Goal: Communication & Community: Answer question/provide support

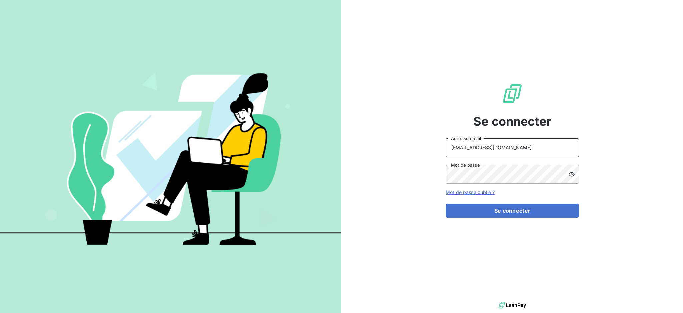
click at [535, 151] on input "[EMAIL_ADDRESS][DOMAIN_NAME]" at bounding box center [512, 147] width 133 height 19
type input "[EMAIL_ADDRESS][DOMAIN_NAME]"
click at [493, 211] on button "Se connecter" at bounding box center [512, 211] width 133 height 14
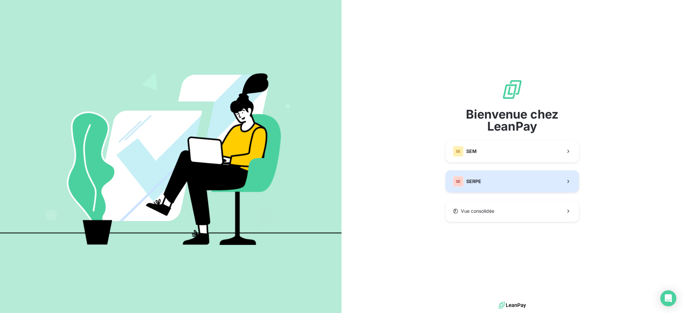
click at [524, 178] on button "SE SERPE" at bounding box center [512, 181] width 133 height 22
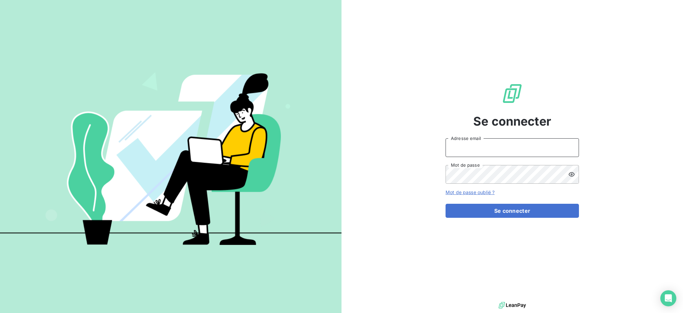
type input "[EMAIL_ADDRESS][DOMAIN_NAME]"
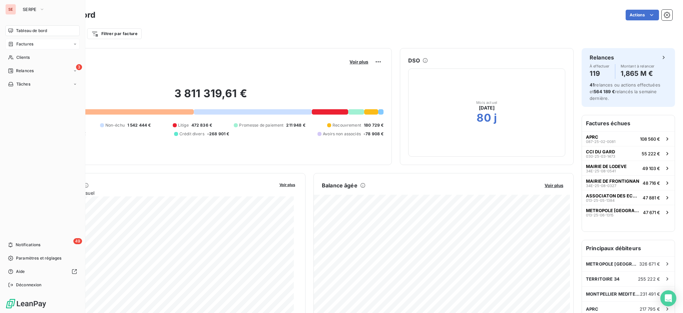
drag, startPoint x: 23, startPoint y: 56, endPoint x: 42, endPoint y: 48, distance: 20.3
click at [23, 56] on span "Clients" at bounding box center [22, 57] width 13 height 6
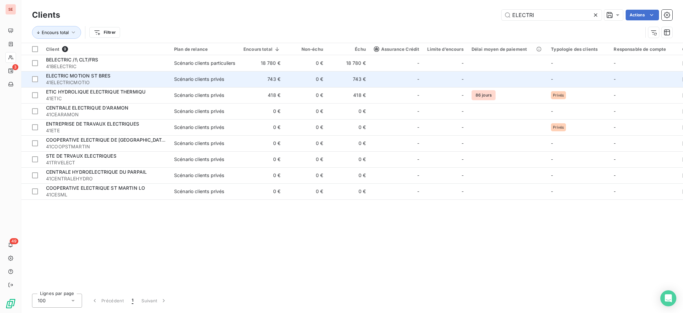
type input "ELECTRI"
click at [197, 79] on div "Scénario clients privés" at bounding box center [199, 79] width 50 height 7
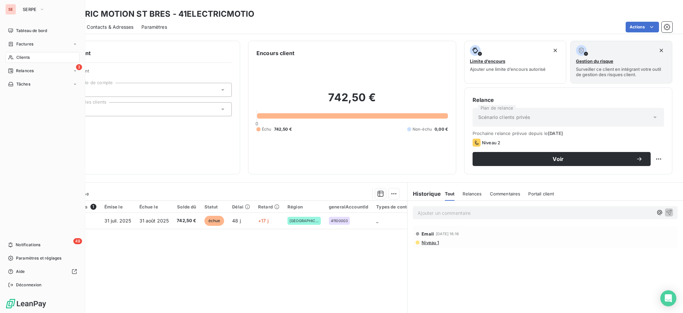
click at [25, 60] on div "Clients" at bounding box center [42, 57] width 74 height 11
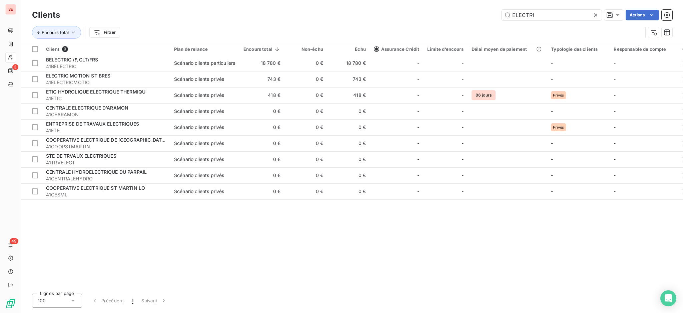
drag, startPoint x: 536, startPoint y: 15, endPoint x: 358, endPoint y: 23, distance: 177.7
click at [409, 21] on div "Clients ELECTRI Actions" at bounding box center [352, 15] width 641 height 14
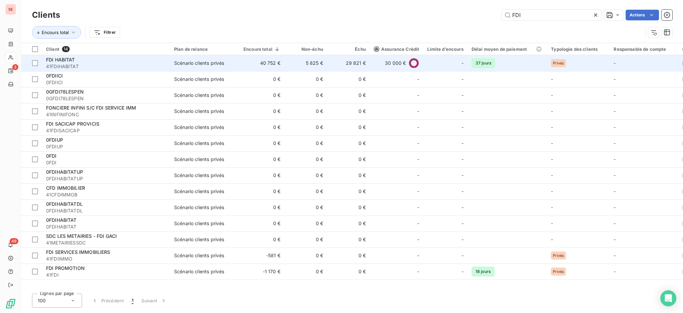
type input "FDI"
click at [260, 66] on td "40 752 €" at bounding box center [262, 63] width 45 height 16
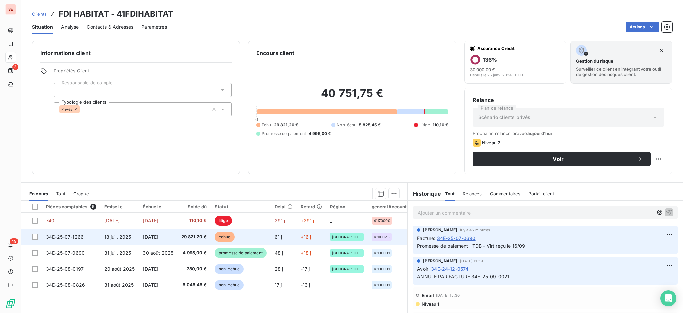
click at [193, 238] on span "29 821,20 €" at bounding box center [194, 236] width 25 height 7
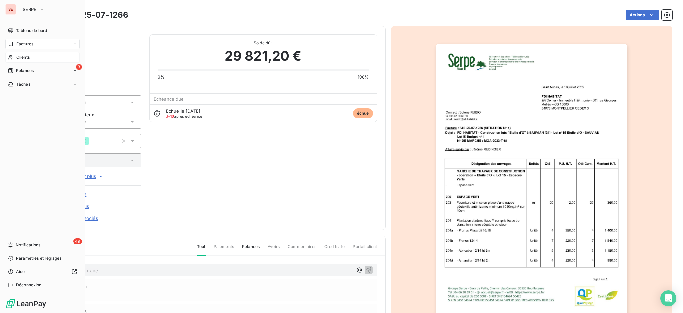
click at [33, 55] on div "Clients" at bounding box center [42, 57] width 74 height 11
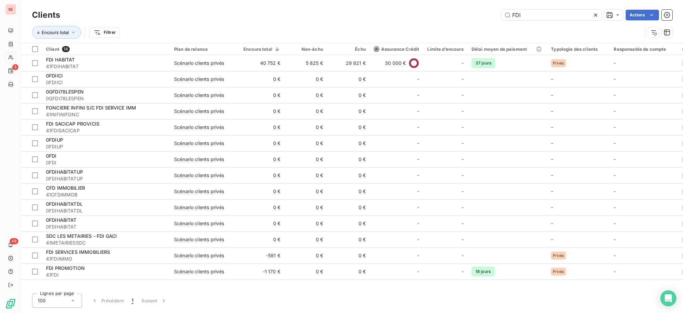
drag, startPoint x: 557, startPoint y: 15, endPoint x: 466, endPoint y: 5, distance: 91.3
click at [488, 10] on div "FDI Actions" at bounding box center [370, 15] width 605 height 11
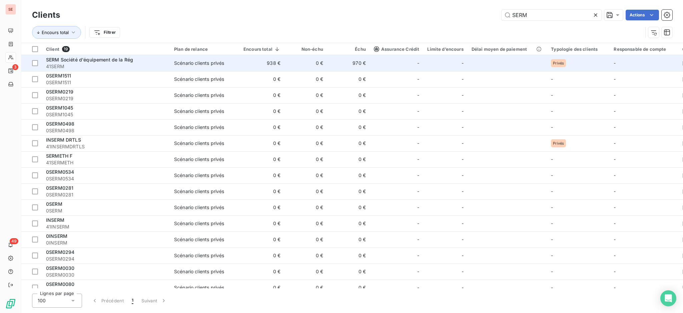
type input "SERM"
click at [352, 59] on td "970 €" at bounding box center [348, 63] width 43 height 16
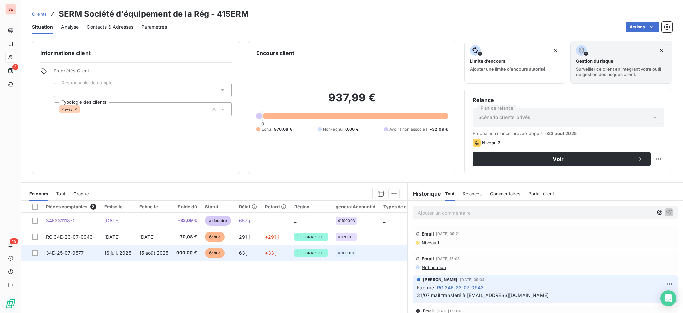
click at [171, 254] on td "15 août 2025" at bounding box center [153, 253] width 37 height 16
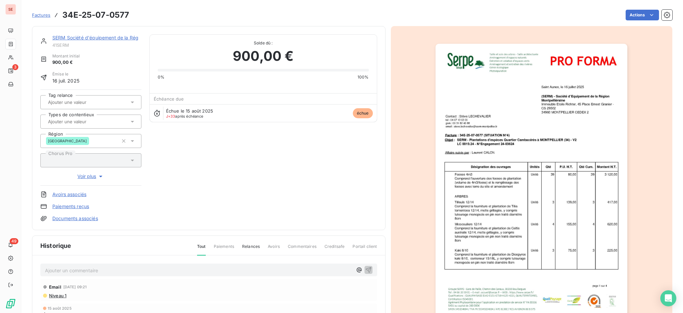
scroll to position [1, 0]
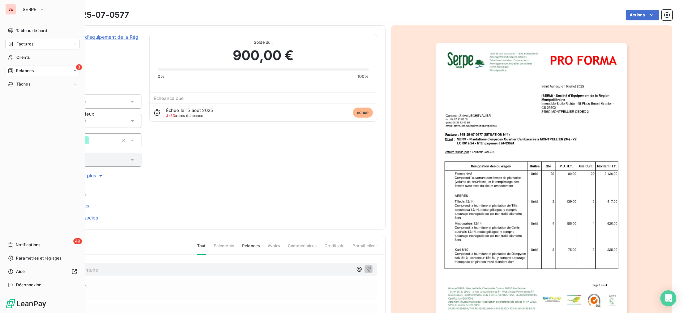
click at [27, 69] on span "Relances" at bounding box center [25, 71] width 18 height 6
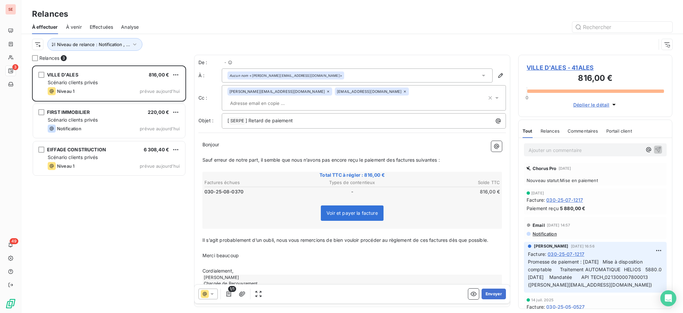
scroll to position [241, 147]
click at [579, 66] on span "VILLE D'ALES - 41ALES" at bounding box center [595, 67] width 137 height 9
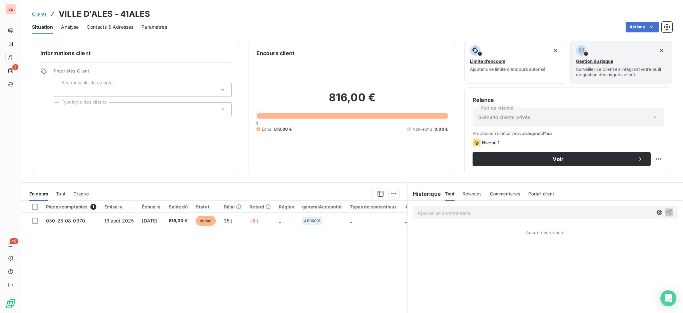
click at [110, 26] on span "Contacts & Adresses" at bounding box center [110, 27] width 47 height 7
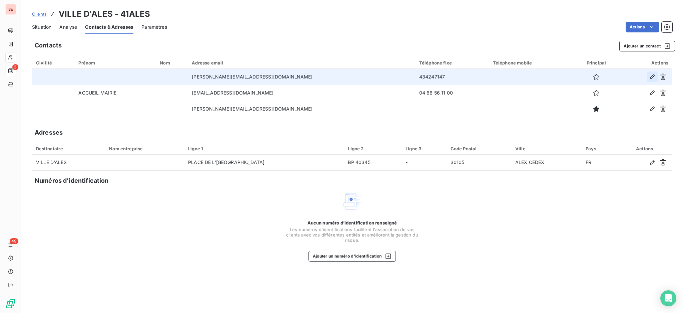
click at [649, 76] on icon "button" at bounding box center [652, 76] width 7 height 7
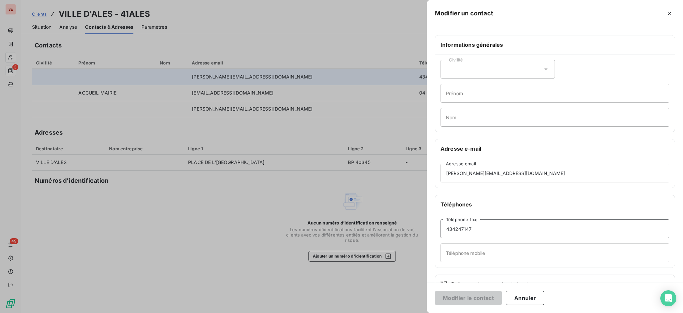
click at [446, 228] on input "434247147" at bounding box center [555, 228] width 229 height 19
type input "04 34 24 71 47"
click at [472, 296] on button "Modifier le contact" at bounding box center [468, 298] width 67 height 14
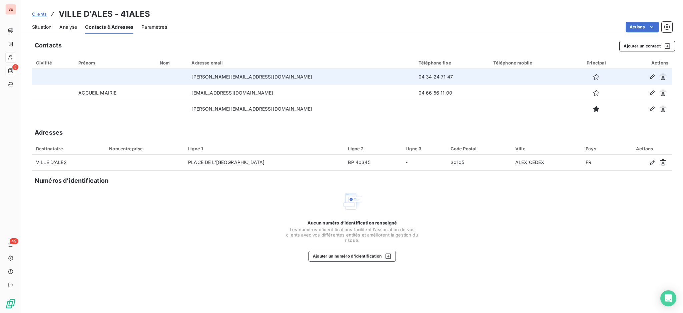
click at [37, 23] on div "Situation" at bounding box center [41, 27] width 19 height 14
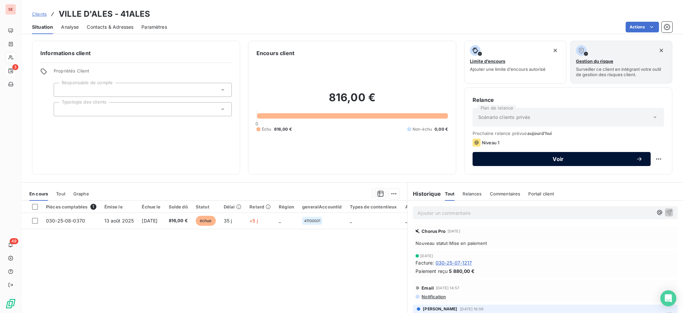
click at [498, 158] on span "Voir" at bounding box center [558, 158] width 155 height 5
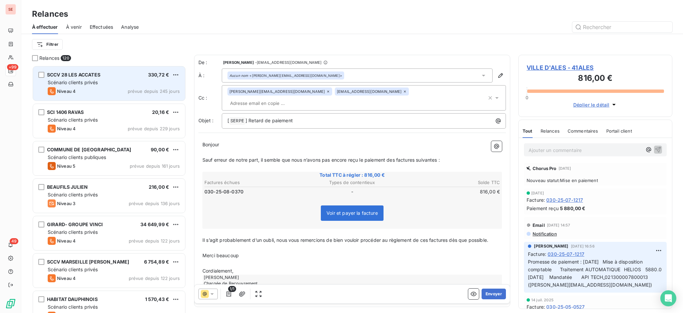
scroll to position [241, 147]
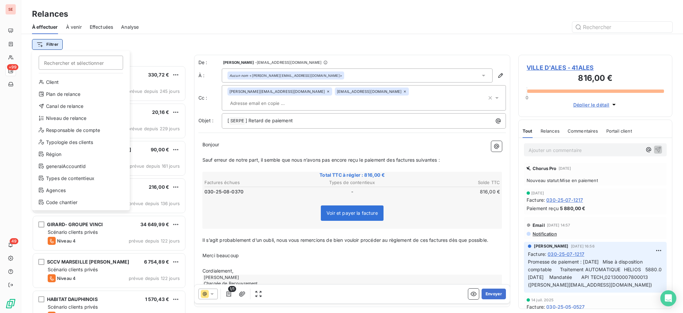
click at [57, 45] on html "SE +99 49 Relances À effectuer À venir Effectuées Analyse Filtrer Rechercher et…" at bounding box center [341, 156] width 683 height 313
click at [67, 114] on div "Niveau de relance" at bounding box center [81, 118] width 92 height 11
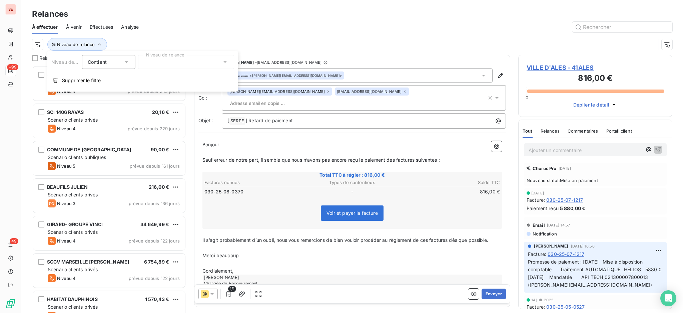
scroll to position [7, 7]
click at [227, 61] on icon at bounding box center [225, 62] width 7 height 7
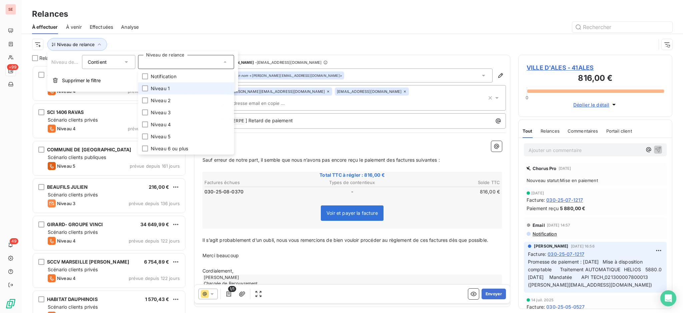
click at [167, 87] on span "Niveau 1" at bounding box center [160, 88] width 19 height 7
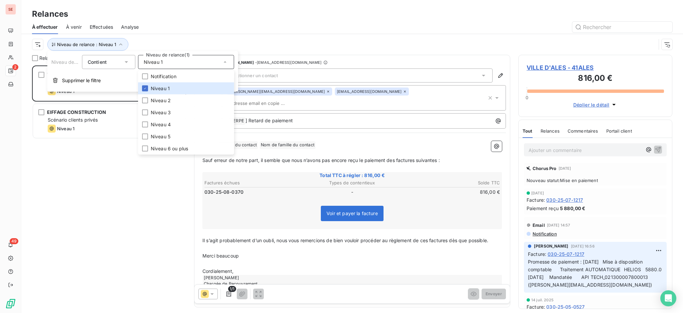
scroll to position [241, 147]
click at [183, 18] on div "Relances" at bounding box center [352, 14] width 662 height 12
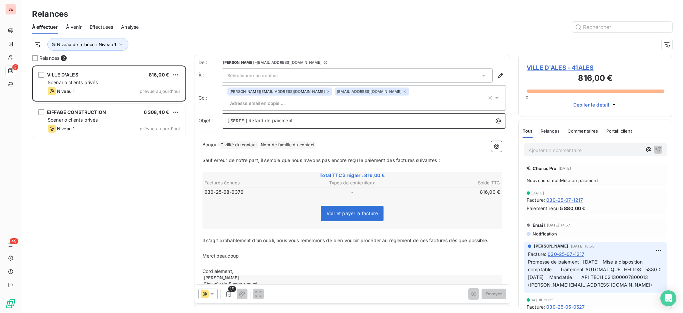
click at [324, 117] on p "[ SERPE ﻿ ] Retard de paiement" at bounding box center [366, 121] width 276 height 8
click at [480, 74] on icon at bounding box center [483, 75] width 7 height 7
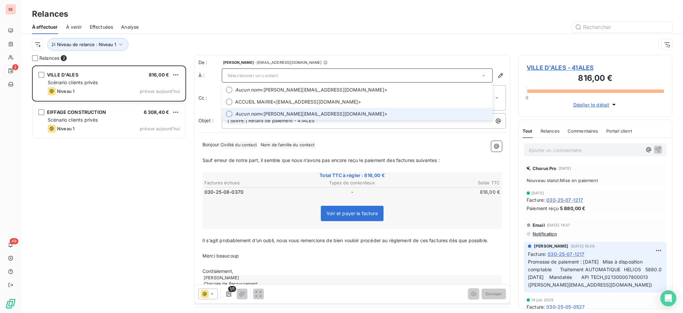
click at [317, 112] on span "Aucun nom <[PERSON_NAME][EMAIL_ADDRESS][DOMAIN_NAME]>" at bounding box center [362, 113] width 254 height 7
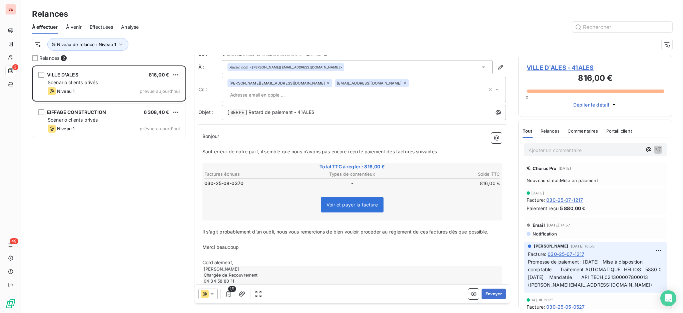
scroll to position [16, 0]
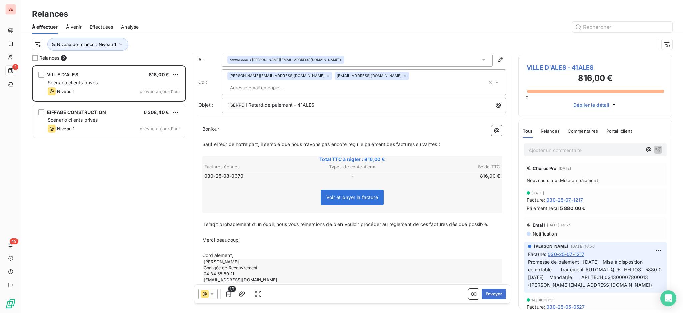
click at [246, 251] on p "Cordialement," at bounding box center [353, 255] width 300 height 8
click at [492, 292] on button "Envoyer" at bounding box center [494, 293] width 24 height 11
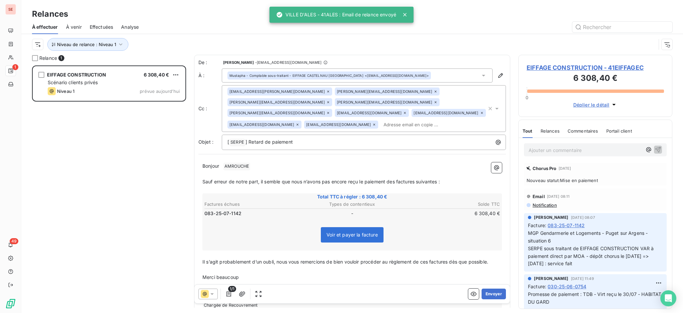
click at [597, 66] on span "EIFFAGE CONSTRUCTION - 41EIFFAGEC" at bounding box center [595, 67] width 137 height 9
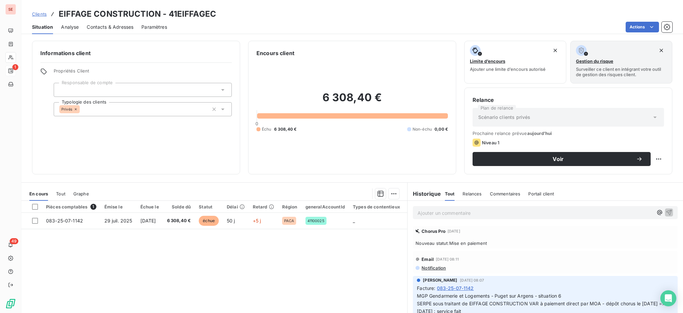
click at [62, 195] on span "Tout" at bounding box center [60, 193] width 9 height 5
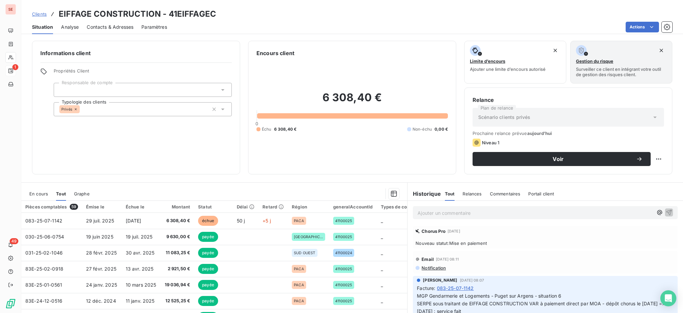
click at [38, 194] on span "En cours" at bounding box center [38, 193] width 19 height 5
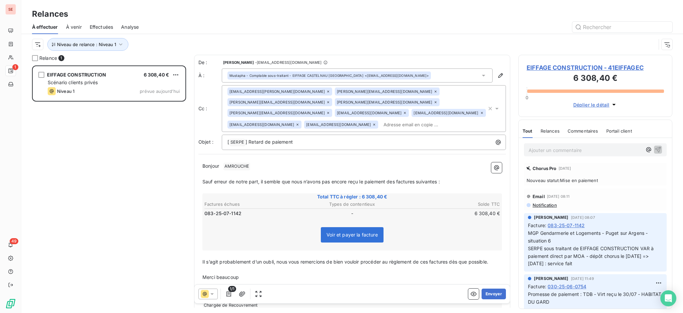
scroll to position [241, 147]
click at [122, 43] on icon "button" at bounding box center [120, 44] width 7 height 7
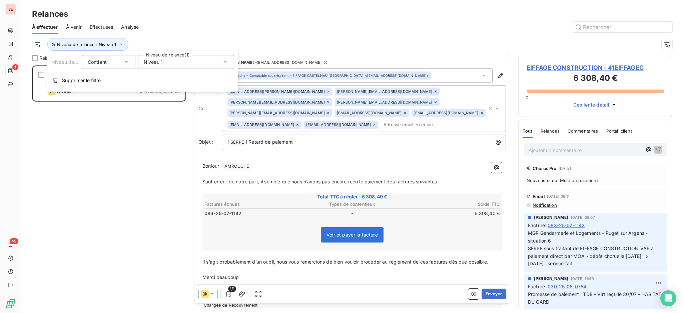
click at [226, 62] on icon at bounding box center [225, 62] width 7 height 7
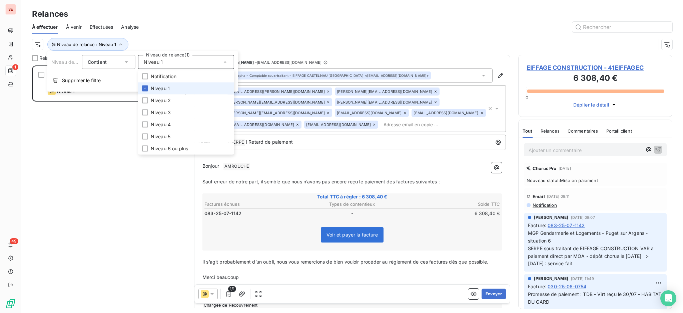
click at [157, 89] on span "Niveau 1" at bounding box center [160, 88] width 19 height 7
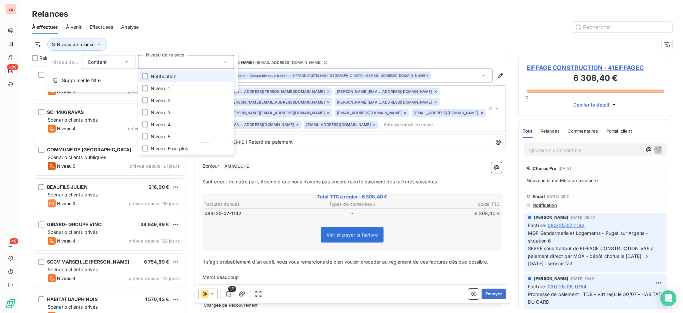
click at [158, 74] on span "Notification" at bounding box center [164, 76] width 26 height 7
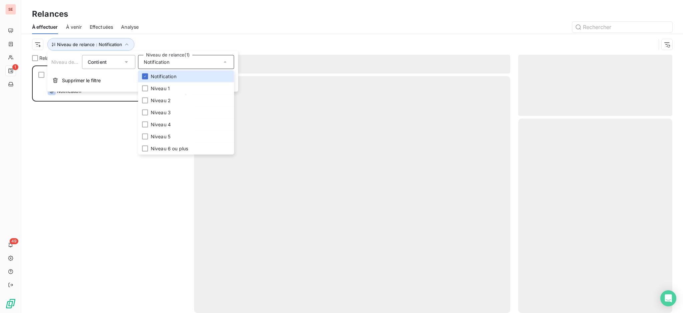
scroll to position [241, 147]
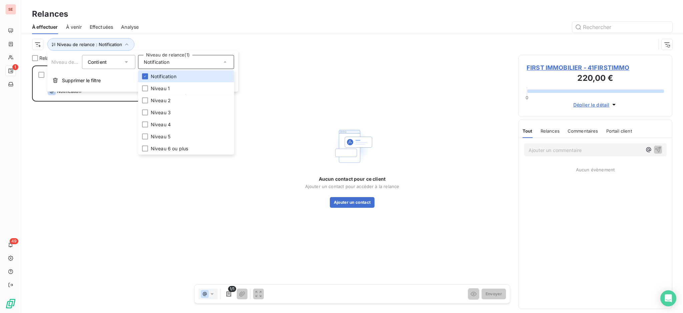
click at [162, 11] on div "Relances" at bounding box center [352, 14] width 662 height 12
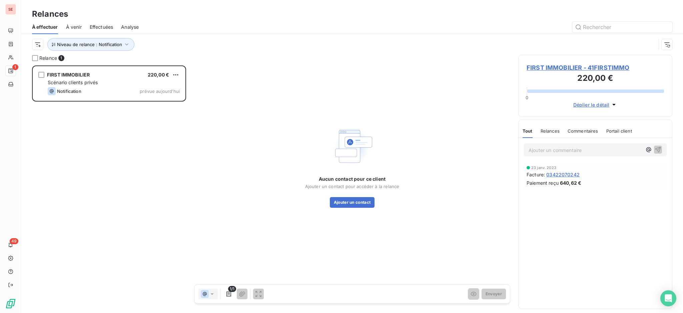
click at [602, 69] on span "FIRST IMMOBILIER - 41FIRSTIMMO" at bounding box center [595, 67] width 137 height 9
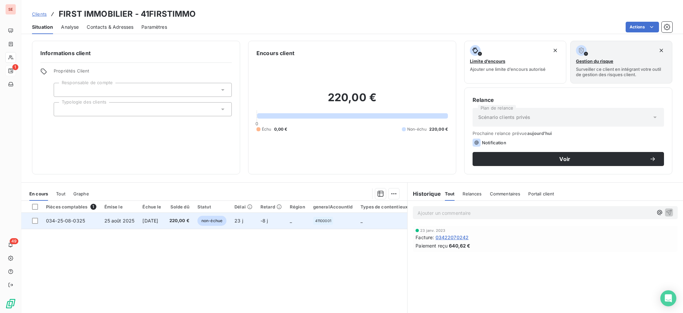
click at [121, 225] on td "25 août 2025" at bounding box center [119, 221] width 38 height 16
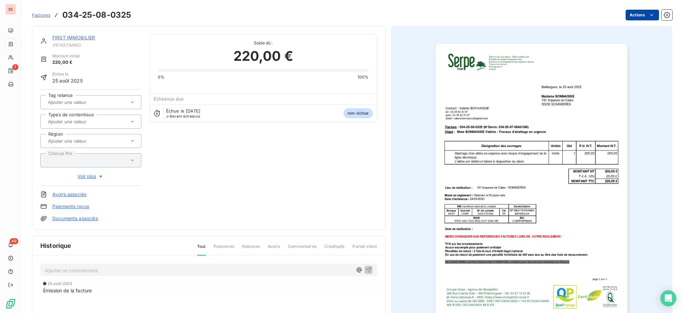
drag, startPoint x: 635, startPoint y: 9, endPoint x: 635, endPoint y: 12, distance: 3.4
click at [635, 12] on div "Factures 034-25-08-0325 Actions" at bounding box center [352, 15] width 641 height 14
click at [634, 13] on html "SE 1 49 Factures 034-25-08-0325 Actions FIRST IMMOBILIER 41FIRSTIMMO Montant in…" at bounding box center [341, 156] width 683 height 313
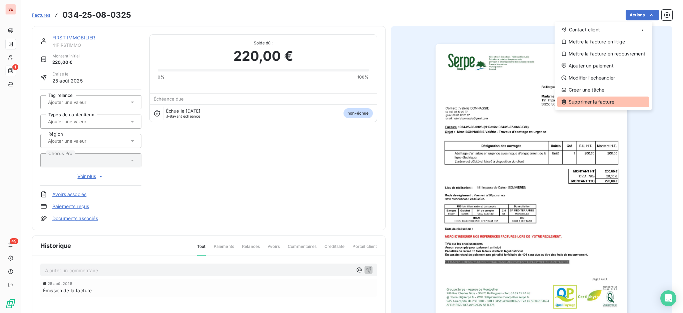
click at [615, 102] on div "Supprimer la facture" at bounding box center [604, 101] width 92 height 11
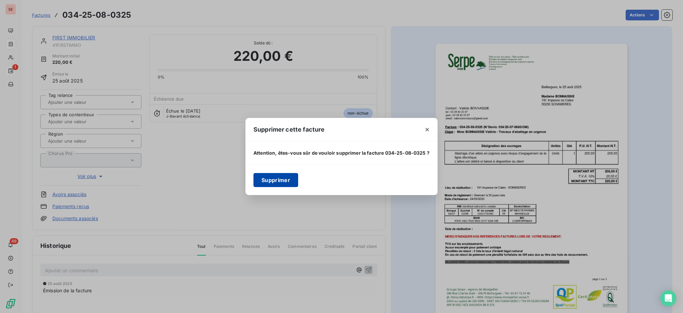
click at [284, 179] on button "Supprimer" at bounding box center [276, 180] width 45 height 14
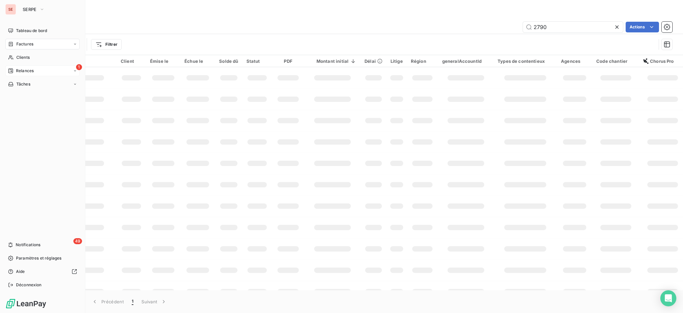
click at [11, 71] on icon at bounding box center [10, 70] width 5 height 5
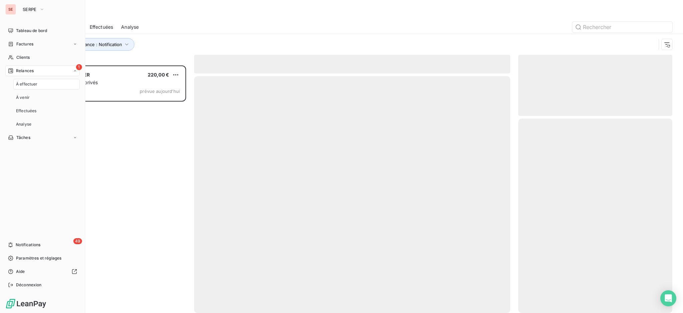
scroll to position [241, 147]
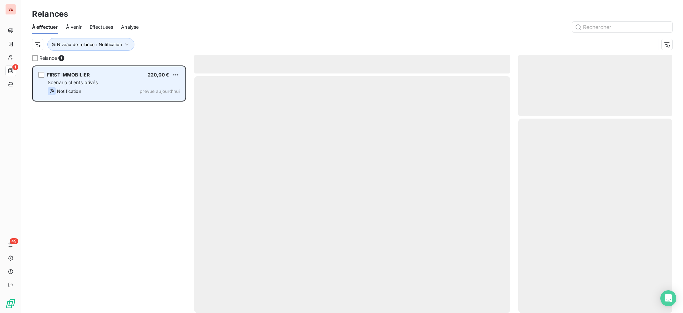
click at [86, 78] on div "FIRST IMMOBILIER 220,00 € Scénario clients privés Notification prévue [DATE]" at bounding box center [109, 83] width 152 height 34
click at [175, 74] on html "SE 1 49 Relances À effectuer À venir Effectuées Analyse Niveau de relance : Not…" at bounding box center [341, 156] width 683 height 313
click at [164, 102] on div "Passer cette action" at bounding box center [147, 100] width 60 height 11
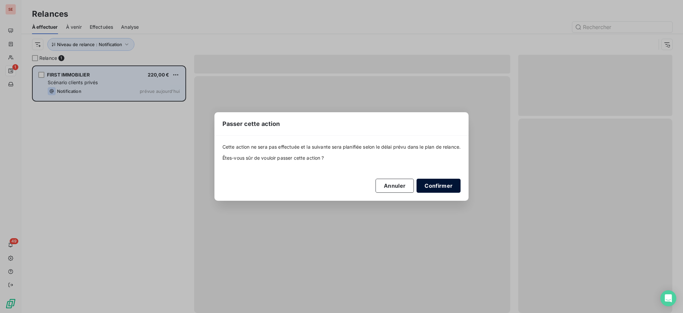
click at [432, 182] on button "Confirmer" at bounding box center [439, 186] width 44 height 14
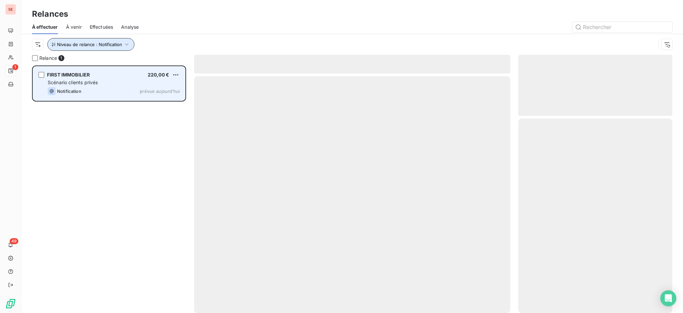
click at [126, 43] on icon "button" at bounding box center [126, 44] width 7 height 7
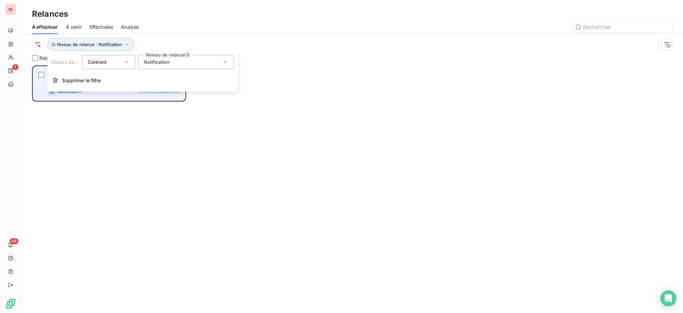
click at [225, 61] on icon at bounding box center [225, 62] width 7 height 7
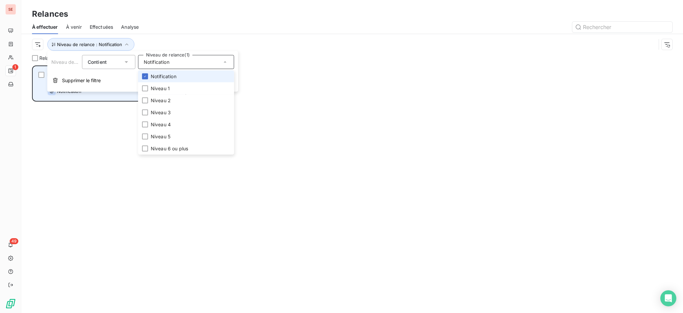
click at [148, 75] on li "Notification" at bounding box center [186, 76] width 96 height 12
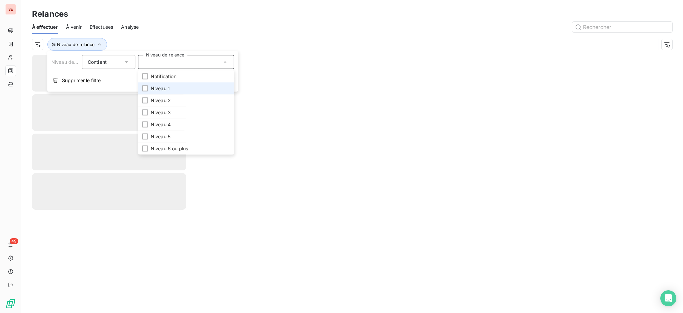
click at [147, 85] on div at bounding box center [145, 88] width 6 height 6
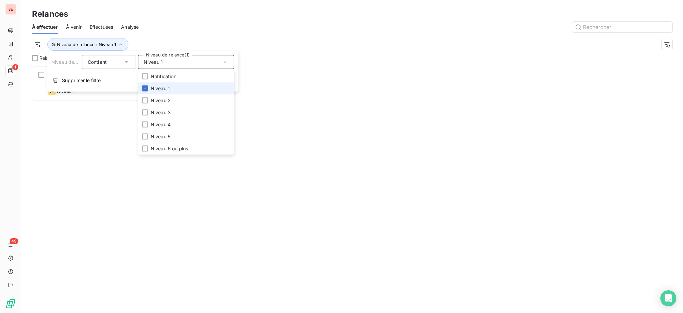
scroll to position [241, 147]
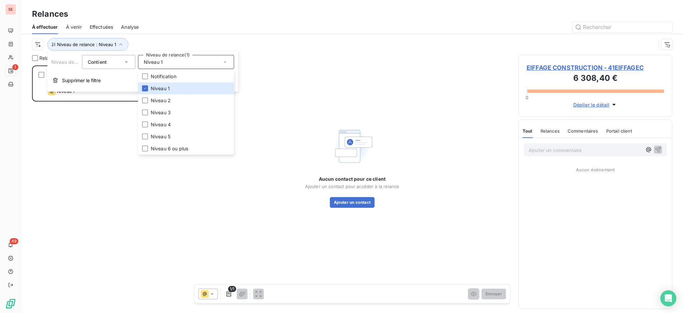
click at [146, 8] on div "Relances" at bounding box center [352, 14] width 662 height 12
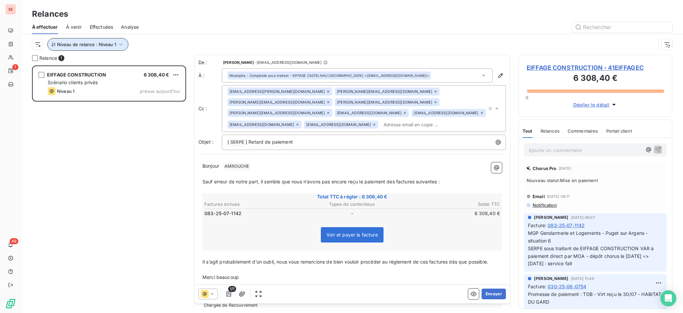
click at [118, 44] on icon "button" at bounding box center [120, 44] width 7 height 7
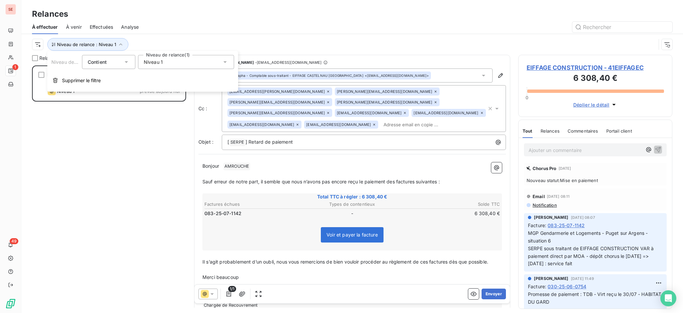
click at [227, 64] on icon at bounding box center [225, 62] width 7 height 7
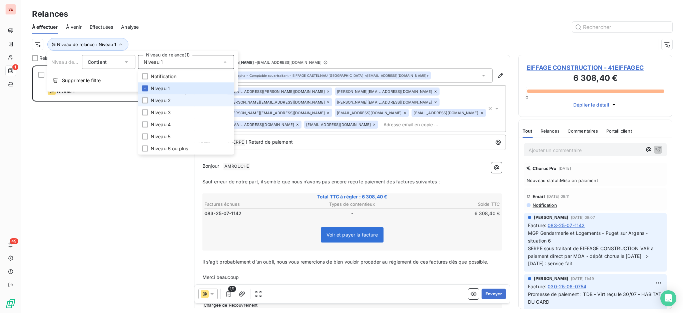
click at [172, 98] on li "Niveau 2" at bounding box center [186, 100] width 96 height 12
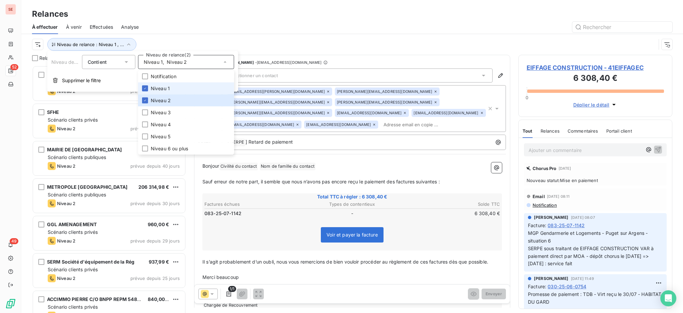
click at [163, 87] on span "Niveau 1" at bounding box center [160, 88] width 19 height 7
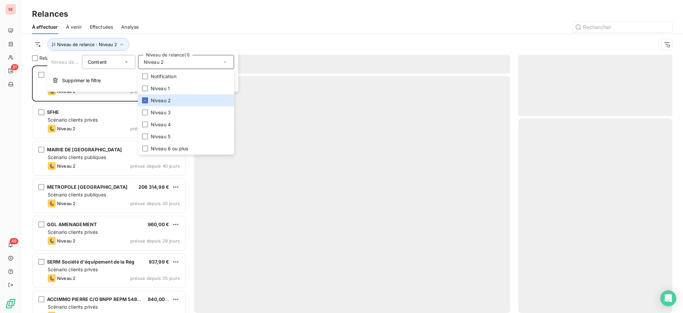
scroll to position [241, 147]
click at [168, 23] on div at bounding box center [410, 27] width 526 height 11
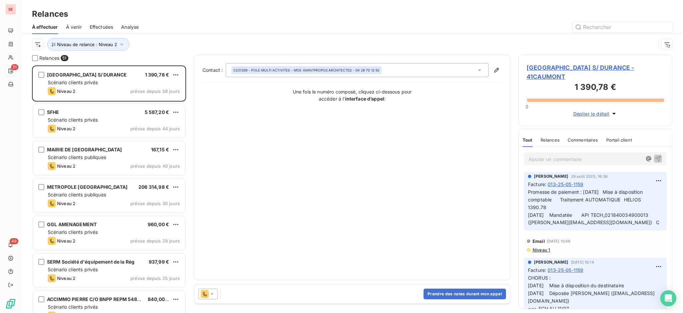
click at [603, 68] on span "[GEOGRAPHIC_DATA] S/ DURANCE - 41CAUMONT" at bounding box center [595, 72] width 137 height 18
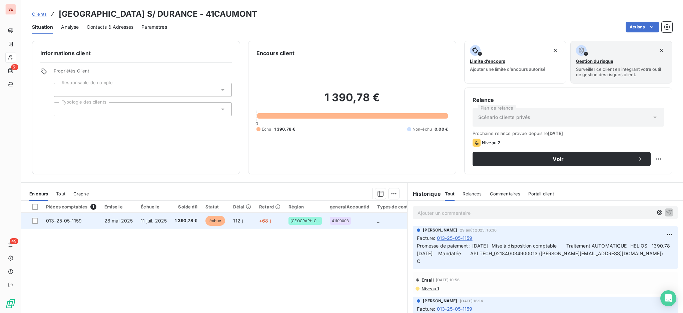
click at [158, 220] on span "11 juil. 2025" at bounding box center [154, 221] width 26 height 6
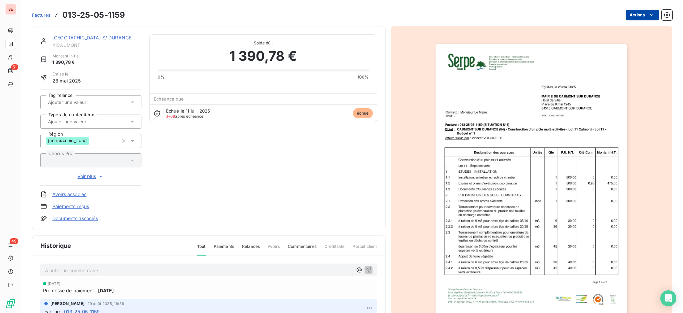
click at [624, 18] on html "SE 51 49 Factures 013-25-05-1159 Actions [GEOGRAPHIC_DATA] S/ DURANCE 41CAUMONT…" at bounding box center [341, 156] width 683 height 313
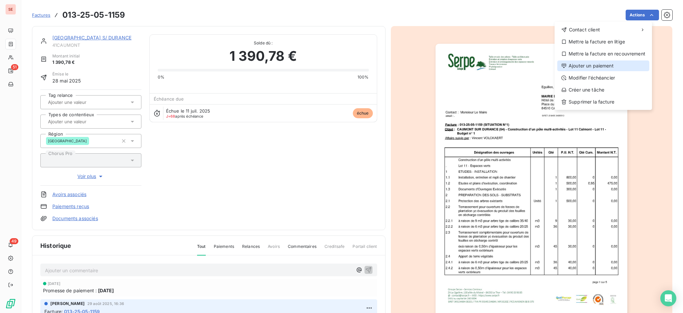
click at [602, 65] on div "Ajouter un paiement" at bounding box center [604, 65] width 92 height 11
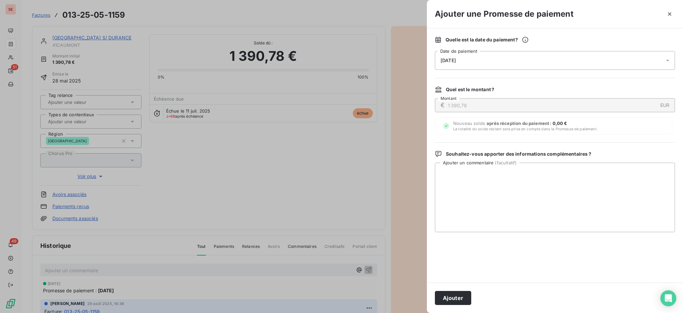
click at [671, 58] on icon at bounding box center [668, 60] width 7 height 7
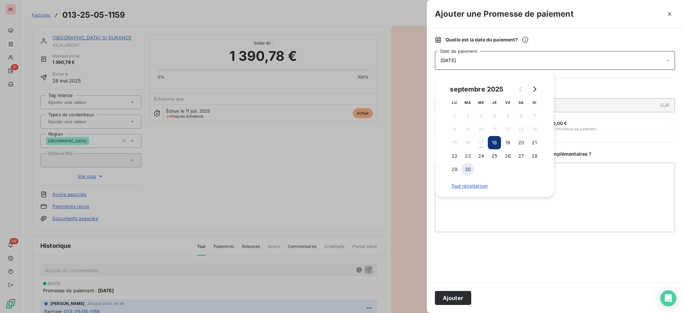
click at [471, 171] on button "30" at bounding box center [467, 168] width 13 height 13
click at [583, 181] on textarea "Ajouter un commentaire ( facultatif )" at bounding box center [555, 196] width 240 height 69
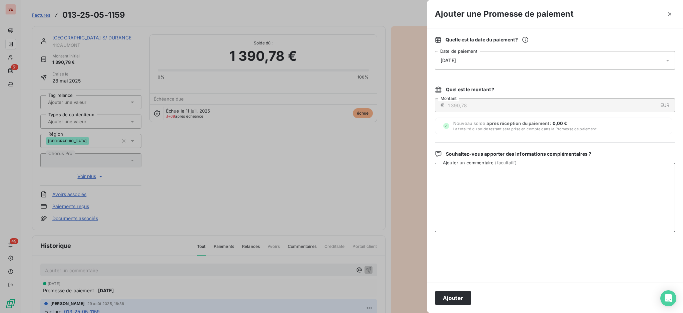
paste textarea "[DATE] Mise en paiement Traitement AUTOMATIQUE HELIOS 1390.78- Détail : Paiemen…"
type textarea "[DATE] Mise en paiement Traitement AUTOMATIQUE HELIOS 1390.78- Détail : Paiemen…"
click at [455, 295] on button "Ajouter" at bounding box center [453, 298] width 36 height 14
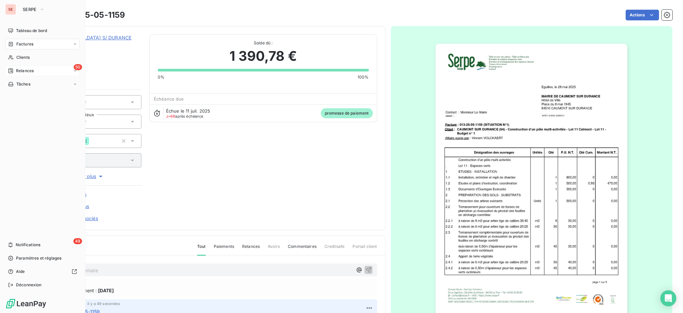
click at [20, 71] on span "Relances" at bounding box center [25, 71] width 18 height 6
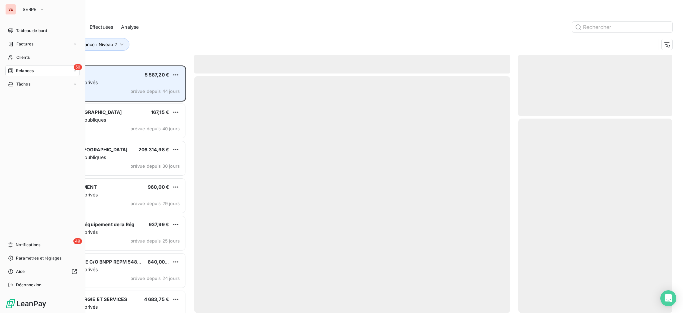
scroll to position [241, 147]
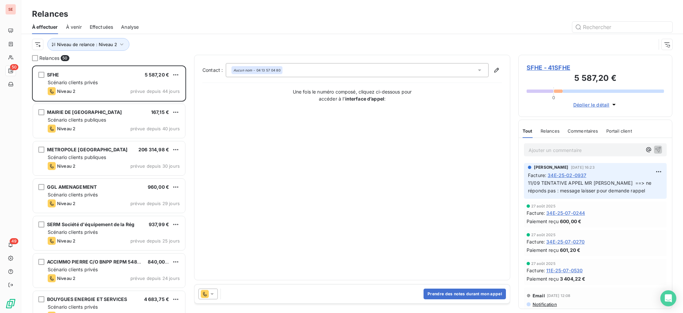
click at [557, 66] on span "SFHE - 41SFHE" at bounding box center [595, 67] width 137 height 9
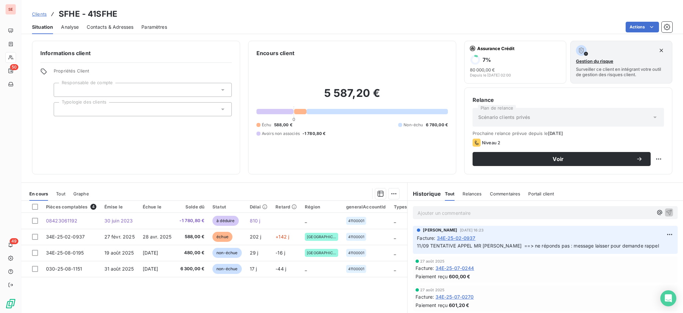
click at [118, 29] on span "Contacts & Adresses" at bounding box center [110, 27] width 47 height 7
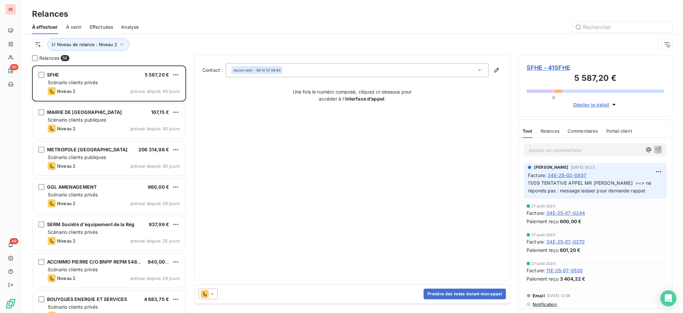
scroll to position [241, 147]
click at [452, 293] on button "Prendre des notes durant mon appel" at bounding box center [465, 293] width 82 height 11
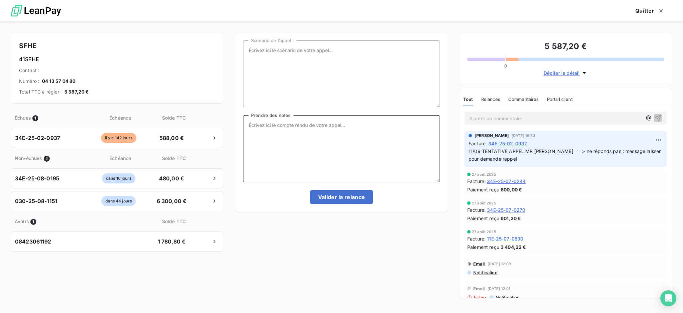
click at [275, 124] on textarea "Prendre des notes" at bounding box center [341, 148] width 197 height 67
type textarea "Z"
click at [324, 131] on textarea "Appel Mr [PERSON_NAME] 34E-25-02-0937 :" at bounding box center [341, 148] width 197 height 67
click at [249, 125] on textarea "Appel Mr [PERSON_NAME] 34E-25-02-0937 :" at bounding box center [341, 148] width 197 height 67
click at [248, 128] on textarea "Nouvelle tentative appel Mr [PERSON_NAME] 34E-25-02-0937 :" at bounding box center [341, 148] width 197 height 67
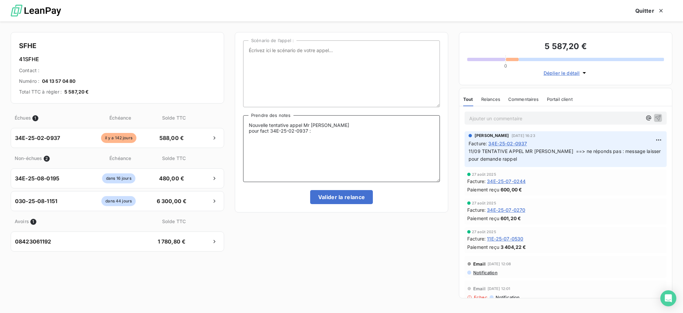
click at [328, 131] on textarea "Nouvelle tentative appel Mr [PERSON_NAME] pour fact 34E-25-02-0937 :" at bounding box center [341, 148] width 197 height 67
type textarea "Nouvelle tentative appel Mr [PERSON_NAME] pour fact 34E-25-02-0937 :(MISE A DIS…"
click at [346, 195] on button "Valider la relance" at bounding box center [341, 197] width 63 height 14
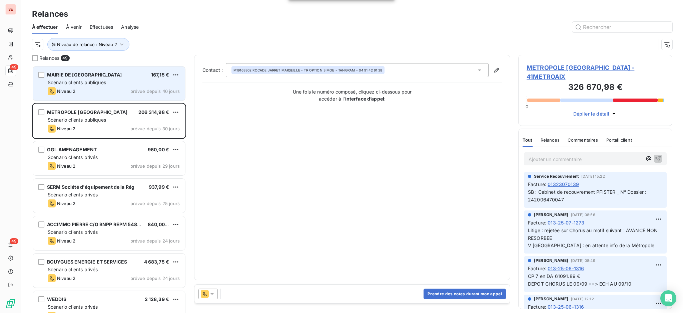
click at [168, 86] on div "MAIRIE DE CHOMERAC 167,15 € Scénario clients publiques Niveau 2 prévue depuis 4…" at bounding box center [109, 83] width 152 height 34
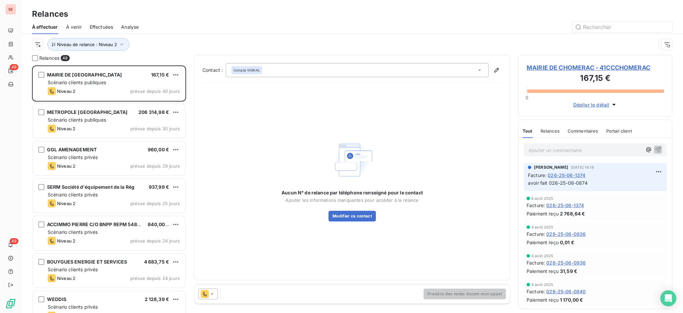
click at [583, 66] on span "MAIRIE DE CHOMERAC - 41CCCHOMERAC" at bounding box center [595, 67] width 137 height 9
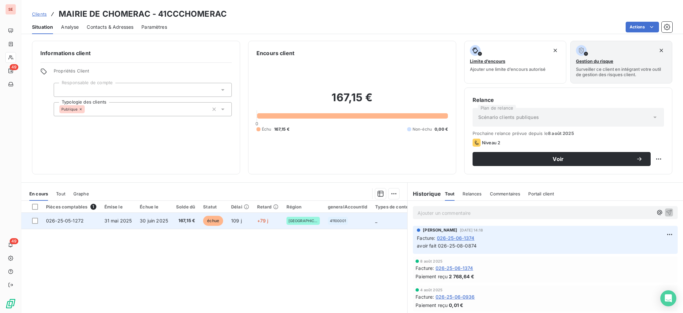
click at [119, 225] on td "31 mai 2025" at bounding box center [118, 221] width 36 height 16
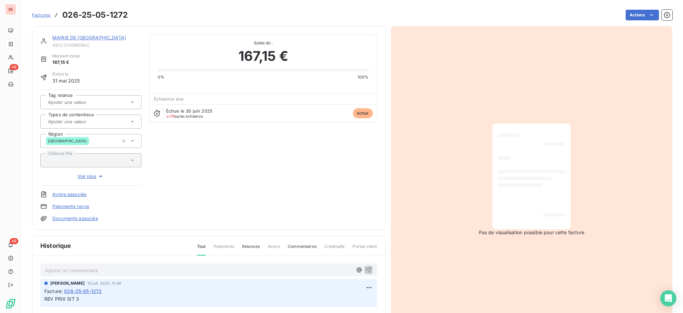
click at [110, 272] on p "Ajouter un commentaire ﻿" at bounding box center [199, 270] width 308 height 8
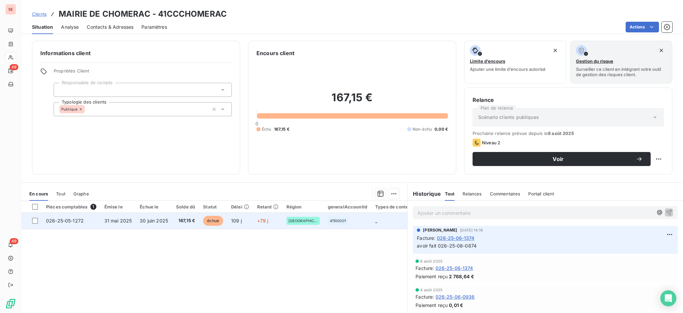
click at [184, 222] on span "167,15 €" at bounding box center [185, 220] width 19 height 7
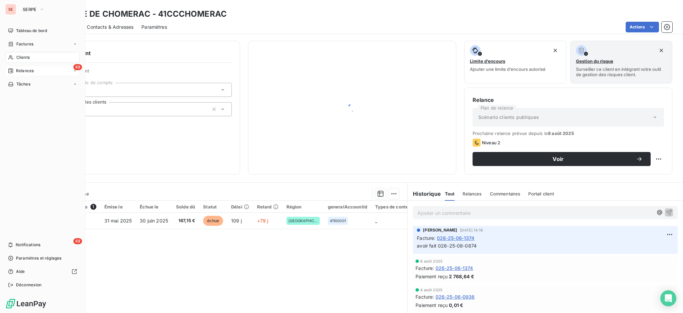
click at [21, 73] on span "Relances" at bounding box center [25, 71] width 18 height 6
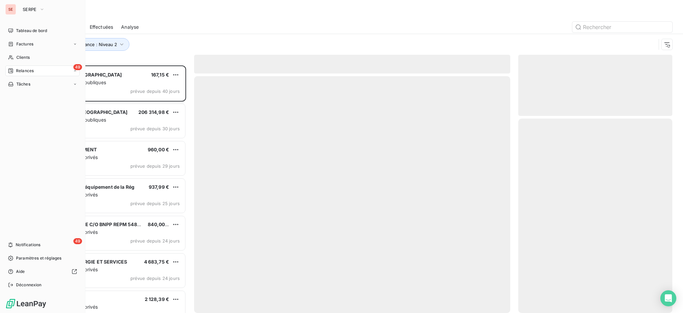
scroll to position [241, 147]
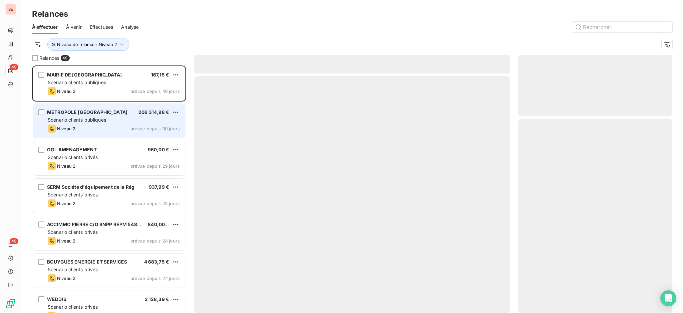
click at [103, 122] on span "Scénario clients publiques" at bounding box center [77, 120] width 58 height 6
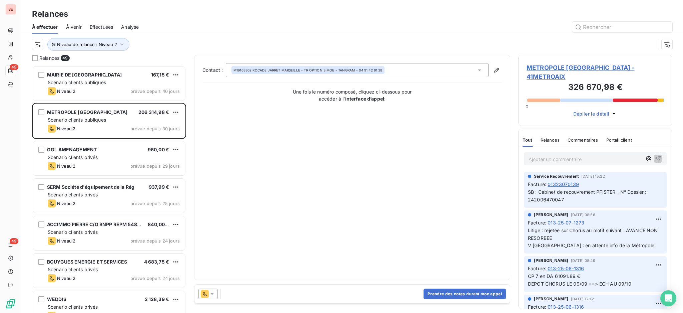
click at [576, 66] on span "METROPOLE [GEOGRAPHIC_DATA] - 41METROAIX" at bounding box center [595, 72] width 137 height 18
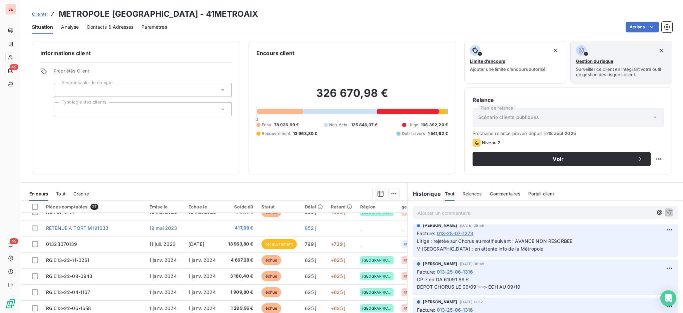
scroll to position [89, 0]
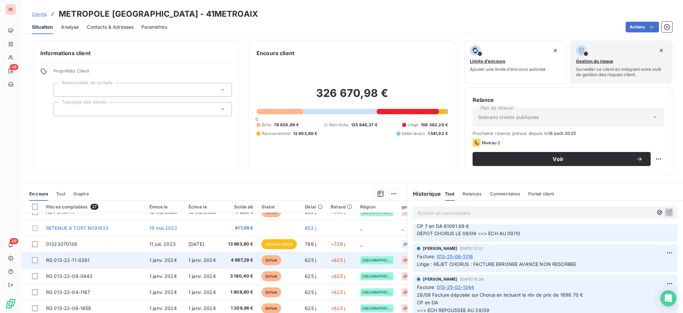
click at [113, 263] on td "RG 013-22-11-0261" at bounding box center [93, 260] width 103 height 16
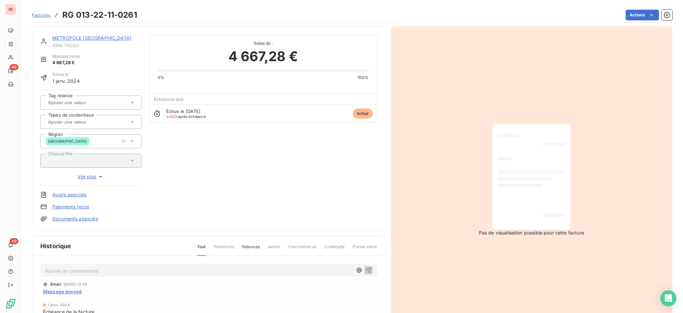
scroll to position [45, 0]
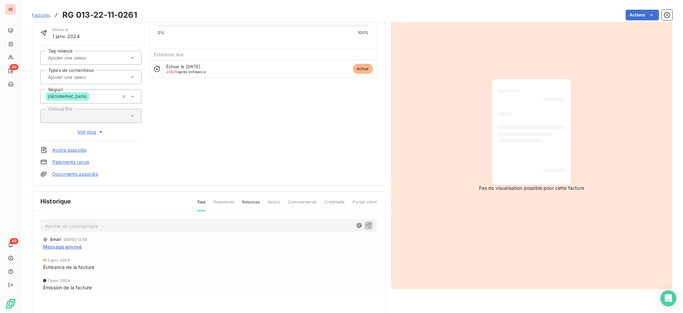
click at [59, 243] on span "Message envoyé" at bounding box center [62, 246] width 39 height 7
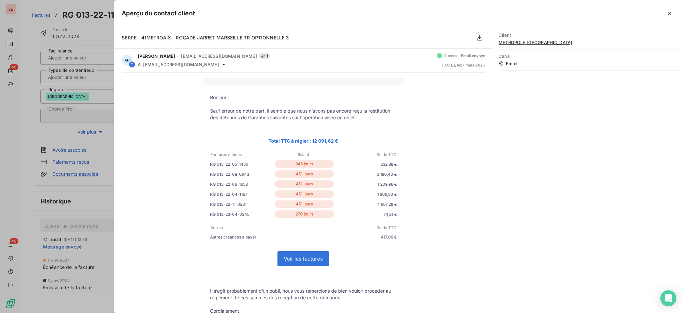
scroll to position [0, 0]
click at [670, 12] on icon "button" at bounding box center [670, 13] width 7 height 7
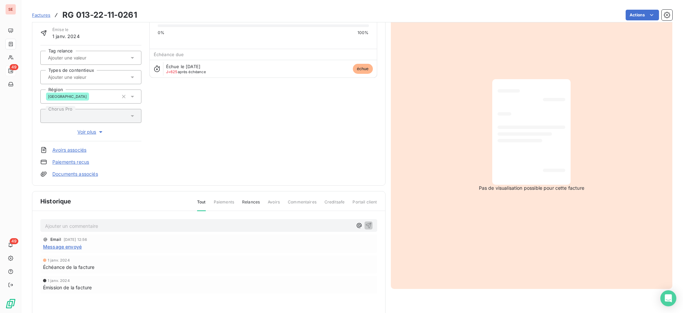
click at [72, 246] on span "Message envoyé" at bounding box center [62, 246] width 39 height 7
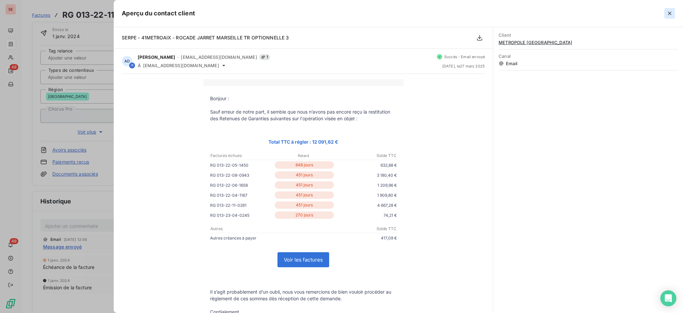
click at [671, 10] on icon "button" at bounding box center [670, 13] width 7 height 7
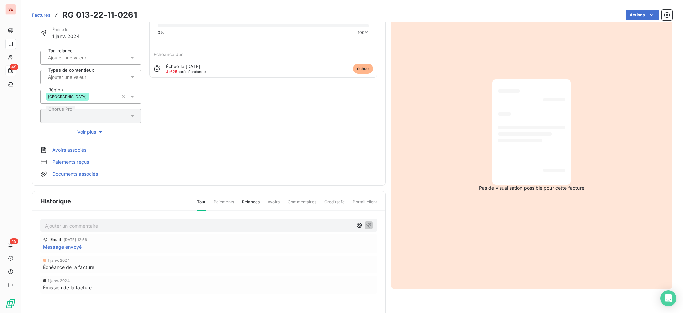
click at [159, 226] on p "Ajouter un commentaire ﻿" at bounding box center [199, 226] width 308 height 8
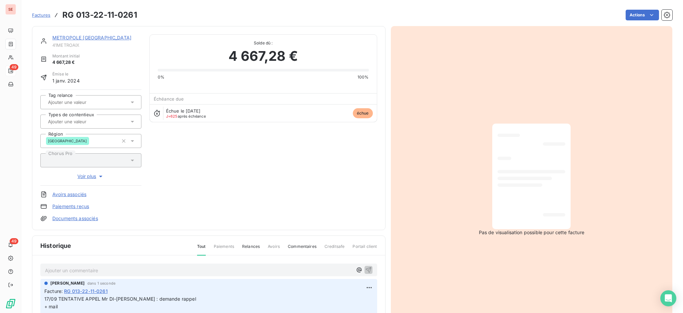
click at [104, 36] on link "METROPOLE [GEOGRAPHIC_DATA]" at bounding box center [91, 38] width 79 height 6
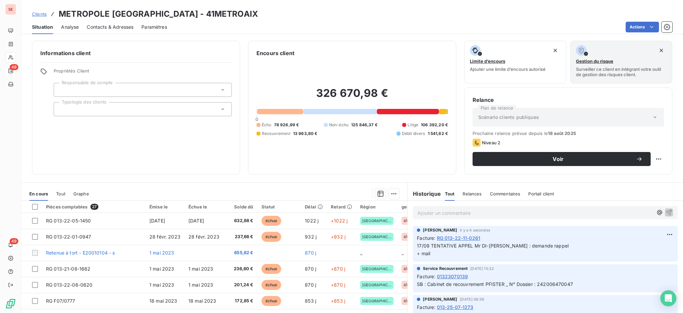
click at [115, 27] on span "Contacts & Adresses" at bounding box center [110, 27] width 47 height 7
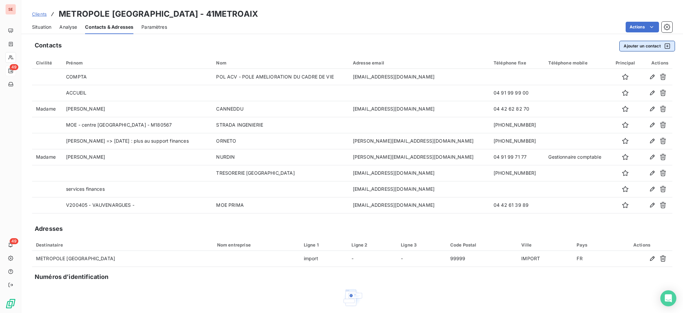
click at [622, 44] on button "Ajouter un contact" at bounding box center [648, 46] width 56 height 11
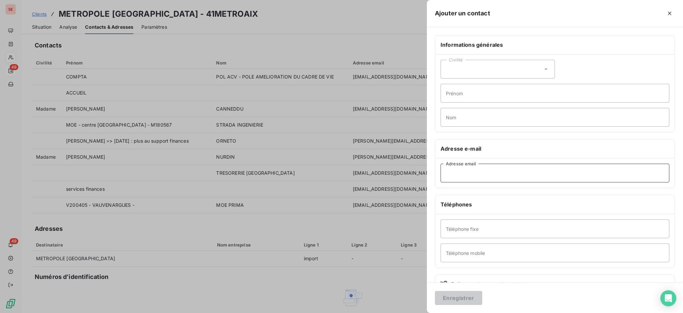
click at [486, 174] on input "Adresse email" at bounding box center [555, 172] width 229 height 19
type input "[PERSON_NAME][EMAIL_ADDRESS][DOMAIN_NAME]"
click at [478, 257] on input "Téléphone mobile" at bounding box center [555, 252] width 229 height 19
type input "06 10 25 31 24"
click at [501, 91] on input "Prénom" at bounding box center [555, 93] width 229 height 19
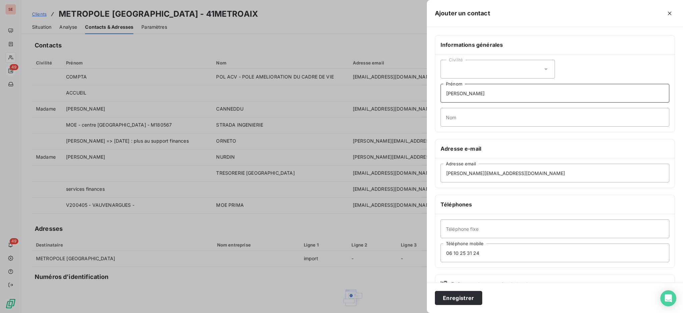
type input "[PERSON_NAME]"
type input "DI-LIELLO - Chef de Service RG ROCADE JARRET [GEOGRAPHIC_DATA]"
click at [435, 291] on button "Enregistrer" at bounding box center [458, 298] width 47 height 14
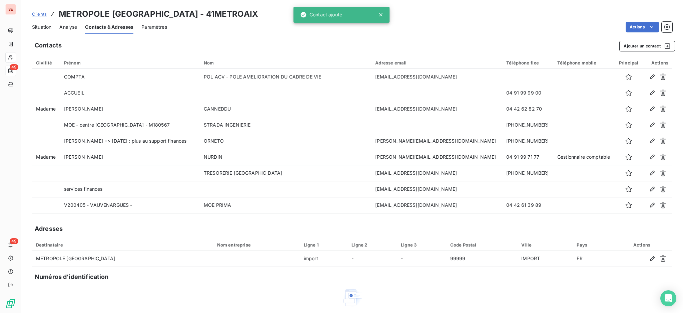
click at [43, 29] on span "Situation" at bounding box center [41, 27] width 19 height 7
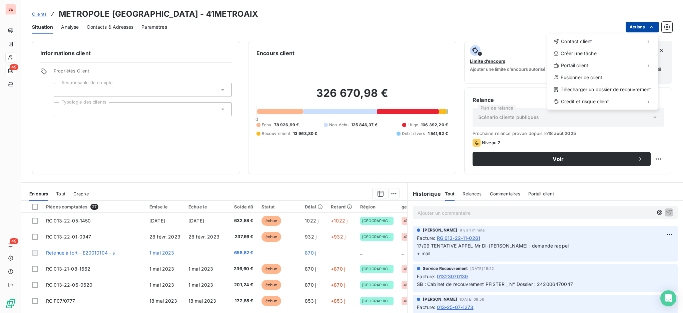
click at [633, 24] on html "SE 49 49 Clients METROPOLE [GEOGRAPHIC_DATA]-[GEOGRAPHIC_DATA] - 41METROAIX Sit…" at bounding box center [341, 156] width 683 height 313
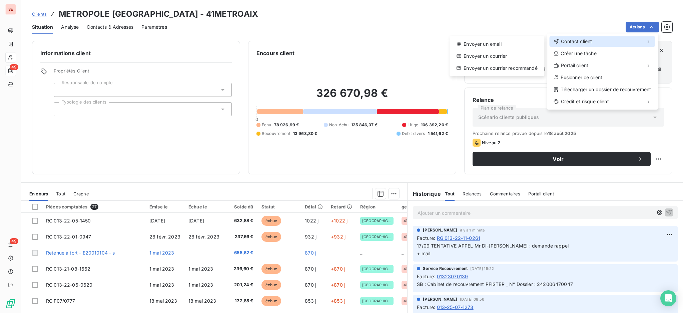
click at [573, 40] on span "Contact client" at bounding box center [576, 41] width 31 height 7
click at [495, 41] on div "Envoyer un email" at bounding box center [496, 44] width 89 height 11
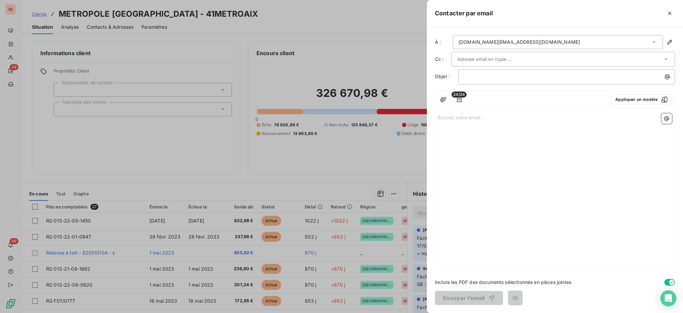
click at [654, 42] on icon at bounding box center [654, 42] width 3 height 2
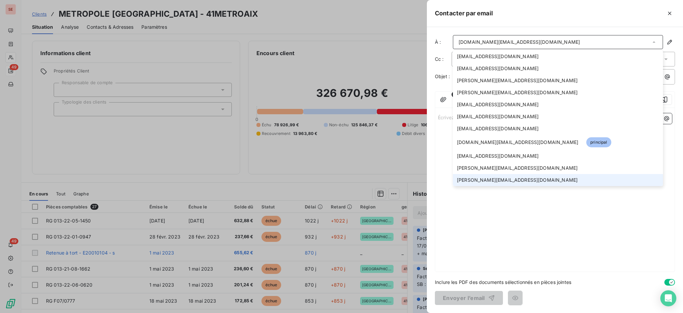
click at [497, 183] on span "[PERSON_NAME][EMAIL_ADDRESS][DOMAIN_NAME]" at bounding box center [517, 180] width 121 height 7
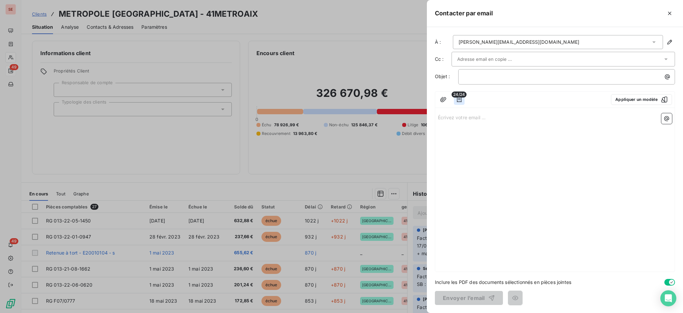
click at [458, 98] on icon "button" at bounding box center [459, 99] width 7 height 7
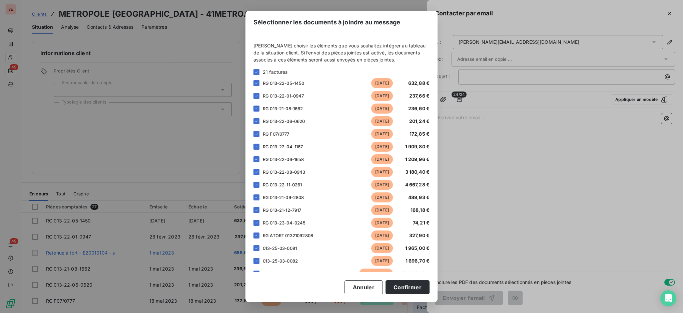
click at [254, 69] on div at bounding box center [257, 72] width 6 height 6
click at [257, 71] on icon at bounding box center [257, 72] width 4 height 4
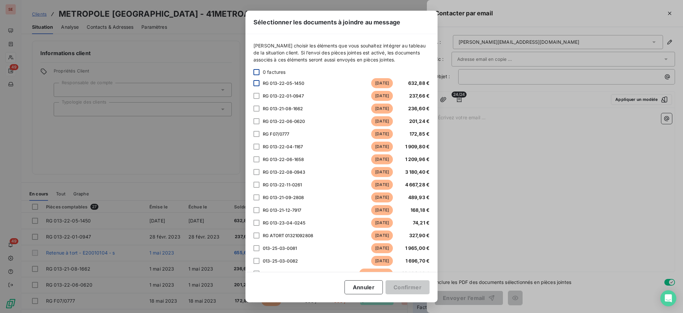
click at [257, 82] on div at bounding box center [257, 83] width 6 height 6
click at [258, 94] on div at bounding box center [257, 96] width 6 height 6
click at [256, 107] on div at bounding box center [257, 108] width 6 height 6
click at [255, 119] on div at bounding box center [257, 121] width 6 height 6
click at [257, 143] on div at bounding box center [257, 146] width 6 height 6
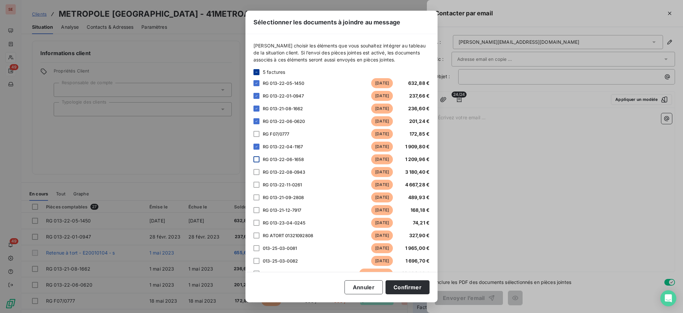
click at [256, 160] on div at bounding box center [257, 159] width 6 height 6
click at [257, 173] on div at bounding box center [257, 172] width 6 height 6
click at [256, 182] on div at bounding box center [257, 185] width 6 height 6
drag, startPoint x: 257, startPoint y: 196, endPoint x: 256, endPoint y: 205, distance: 9.7
click at [257, 195] on div at bounding box center [257, 197] width 6 height 6
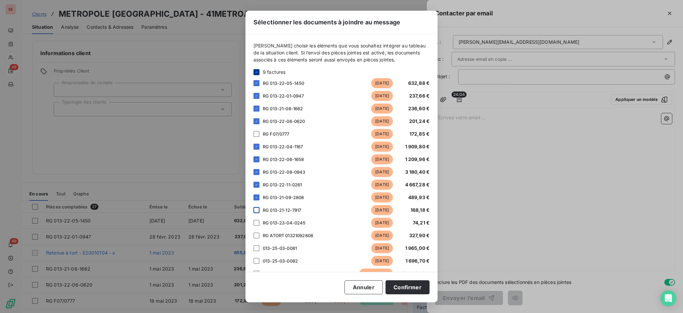
click at [258, 210] on div at bounding box center [257, 210] width 6 height 6
click at [255, 226] on div "RG 013-23-04-0245 [DATE] 74,21 €" at bounding box center [342, 223] width 176 height 10
click at [257, 222] on div at bounding box center [257, 223] width 6 height 6
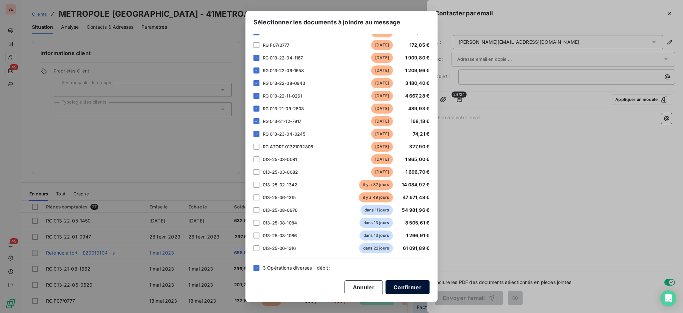
click at [417, 287] on button "Confirmer" at bounding box center [408, 287] width 44 height 14
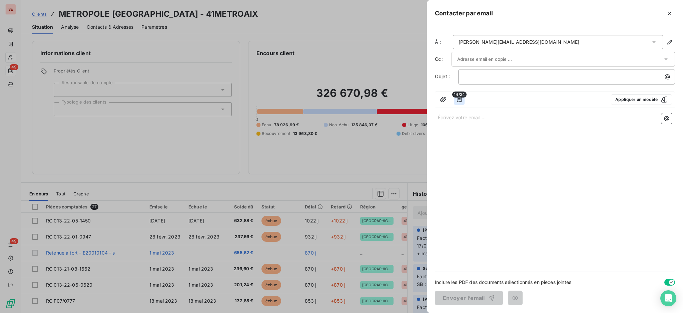
click at [461, 101] on icon "button" at bounding box center [459, 99] width 5 height 5
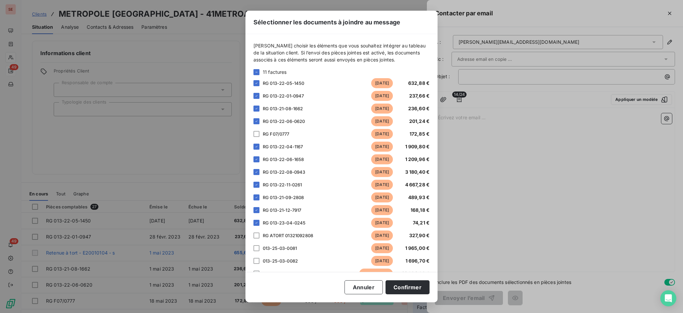
click at [261, 96] on div "RG 013-22-01-0947 [DATE] 237,66 €" at bounding box center [342, 96] width 176 height 10
click at [256, 95] on icon at bounding box center [257, 96] width 4 height 4
click at [256, 109] on icon at bounding box center [257, 108] width 4 height 4
click at [257, 122] on icon at bounding box center [257, 121] width 4 height 4
drag, startPoint x: 254, startPoint y: 148, endPoint x: 254, endPoint y: 153, distance: 5.7
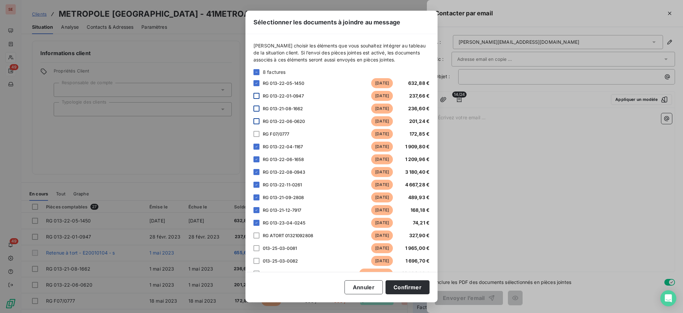
click at [254, 148] on div at bounding box center [257, 146] width 6 height 6
click at [254, 157] on div at bounding box center [257, 159] width 6 height 6
click at [254, 185] on div at bounding box center [257, 185] width 6 height 6
click at [256, 199] on div at bounding box center [257, 197] width 6 height 6
click at [255, 223] on icon at bounding box center [257, 223] width 4 height 4
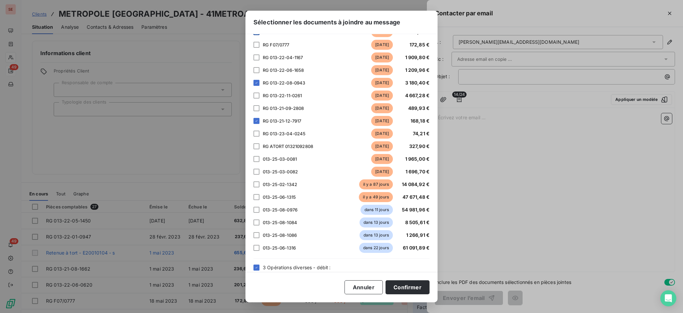
scroll to position [134, 0]
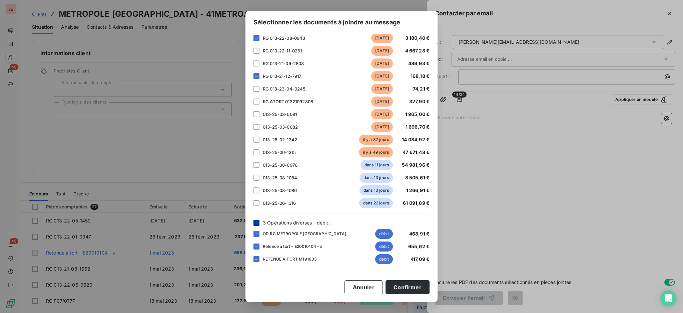
click at [255, 223] on icon at bounding box center [257, 223] width 4 height 4
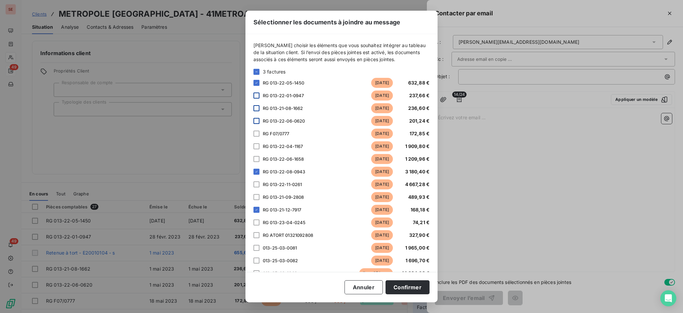
scroll to position [0, 0]
click at [258, 158] on div at bounding box center [257, 159] width 6 height 6
click at [258, 146] on div at bounding box center [257, 146] width 6 height 6
click at [257, 184] on div at bounding box center [257, 185] width 6 height 6
click at [255, 223] on div at bounding box center [257, 223] width 6 height 6
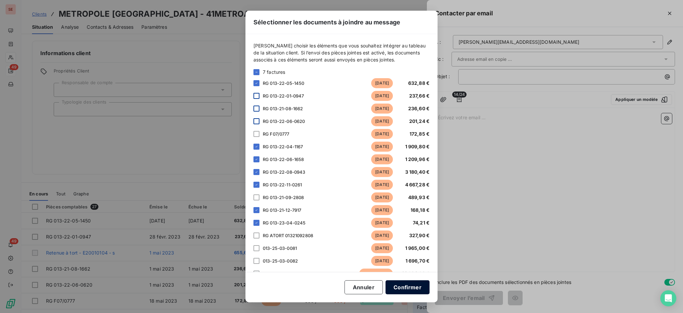
click at [414, 285] on button "Confirmer" at bounding box center [408, 287] width 44 height 14
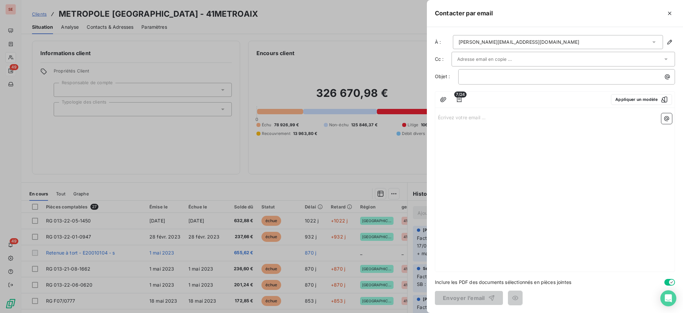
click at [445, 115] on p "Écrivez votre email ... ﻿" at bounding box center [555, 117] width 234 height 8
click at [444, 116] on p "Écrivez votre email ... ﻿" at bounding box center [555, 117] width 234 height 8
click at [466, 115] on p "Écrivez votre email ... ﻿" at bounding box center [555, 117] width 234 height 8
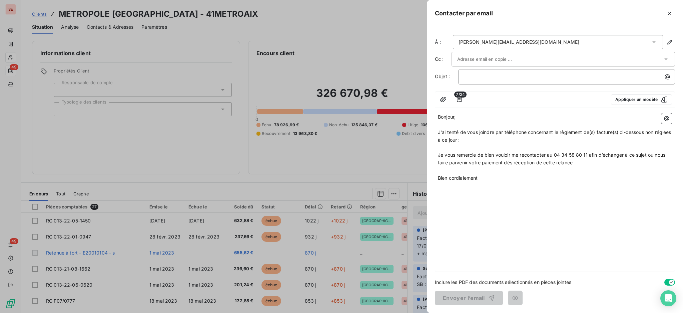
click at [479, 143] on p "J'ai tenté de vous joindre par téléphone concernant le règlement de(s) facture(…" at bounding box center [555, 135] width 234 height 15
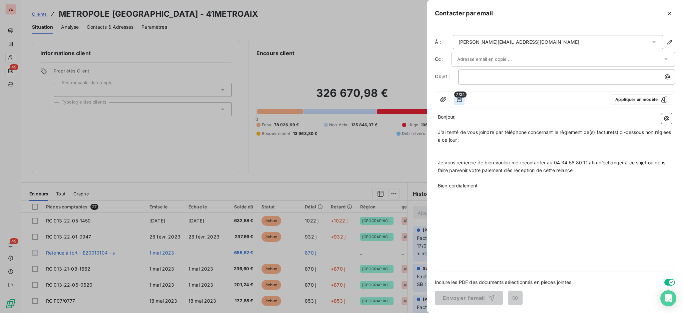
click at [461, 99] on icon "button" at bounding box center [459, 99] width 7 height 7
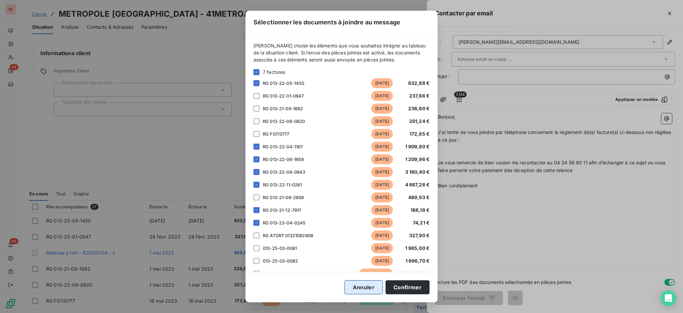
click at [377, 286] on button "Annuler" at bounding box center [364, 287] width 38 height 14
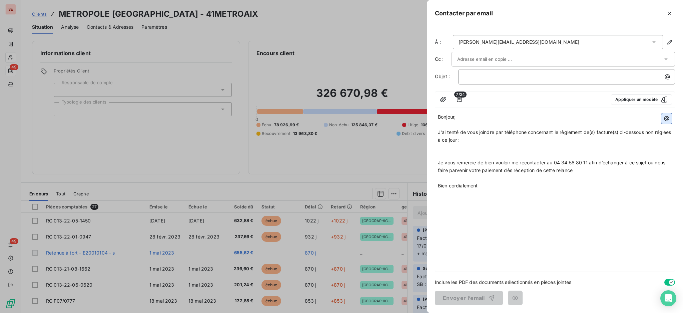
click at [667, 117] on icon "button" at bounding box center [667, 118] width 7 height 7
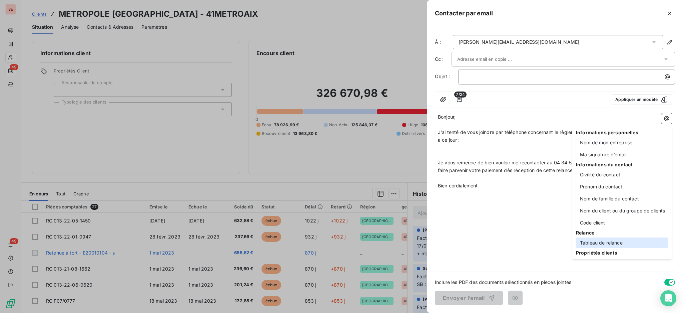
click at [604, 244] on div "Tableau de relance" at bounding box center [622, 242] width 92 height 11
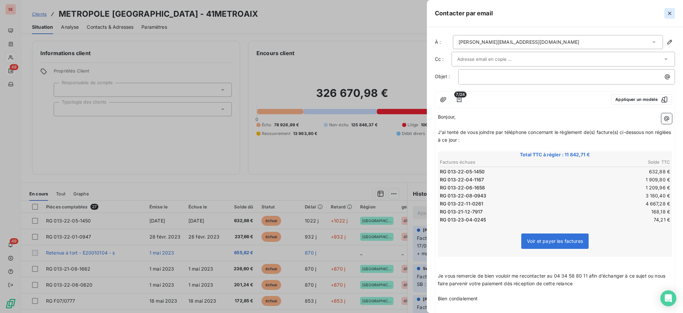
click at [668, 13] on icon "button" at bounding box center [670, 13] width 7 height 7
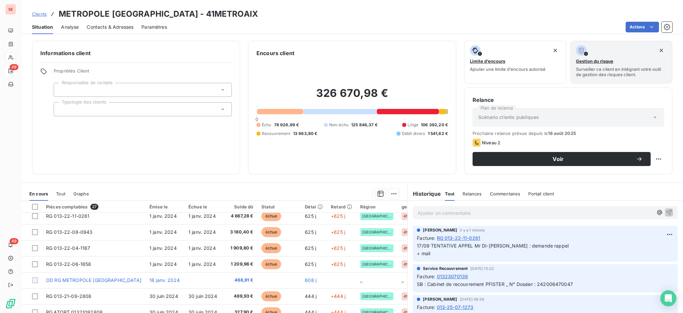
scroll to position [133, 0]
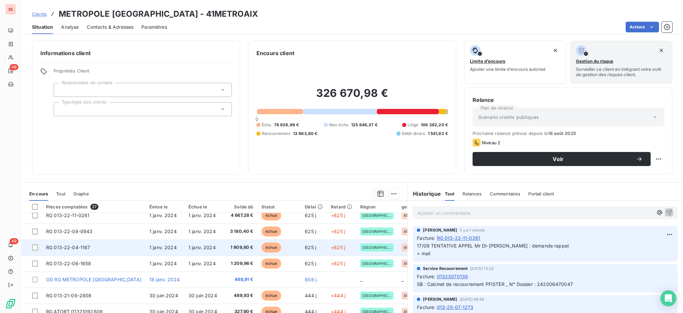
click at [66, 249] on span "RG 013-22-04-1167" at bounding box center [68, 247] width 44 height 6
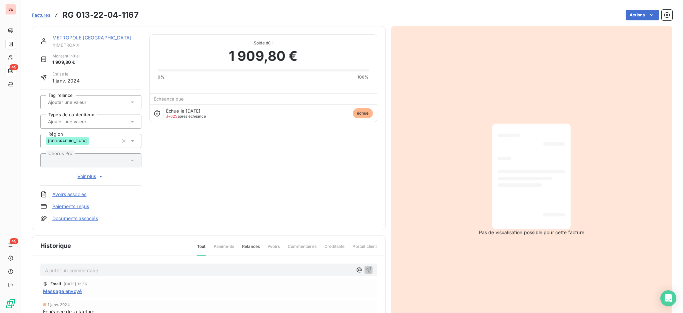
click at [69, 288] on span "Message envoyé" at bounding box center [62, 290] width 39 height 7
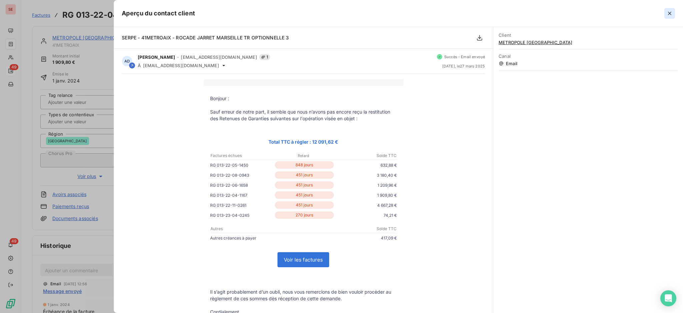
click at [671, 11] on icon "button" at bounding box center [670, 13] width 7 height 7
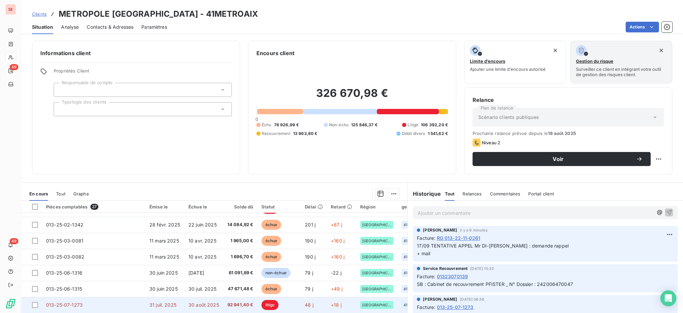
scroll to position [36, 0]
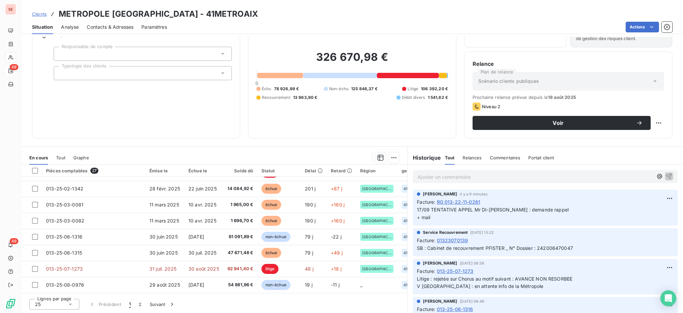
click at [71, 305] on icon at bounding box center [70, 304] width 7 height 7
click at [54, 291] on li "100" at bounding box center [54, 291] width 50 height 12
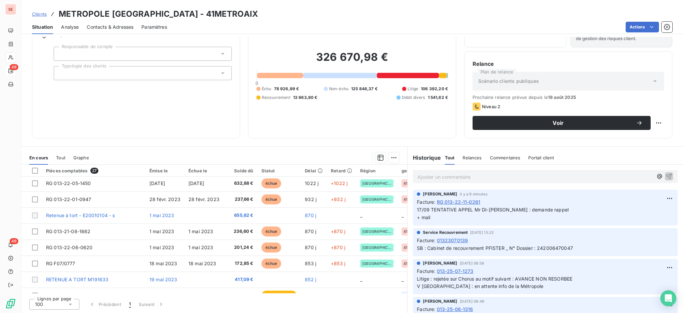
scroll to position [0, 0]
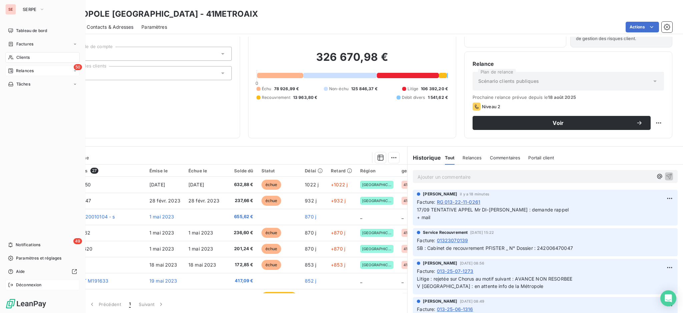
click at [36, 284] on span "Déconnexion" at bounding box center [29, 285] width 26 height 6
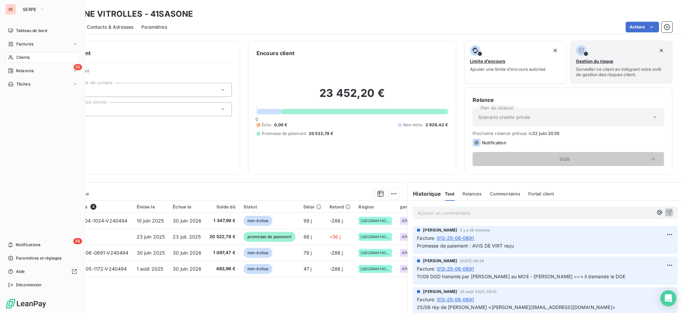
click at [22, 56] on span "Clients" at bounding box center [22, 57] width 13 height 6
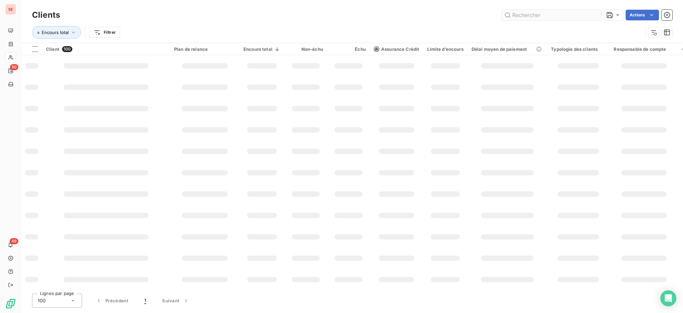
click at [540, 15] on input "text" at bounding box center [552, 15] width 100 height 11
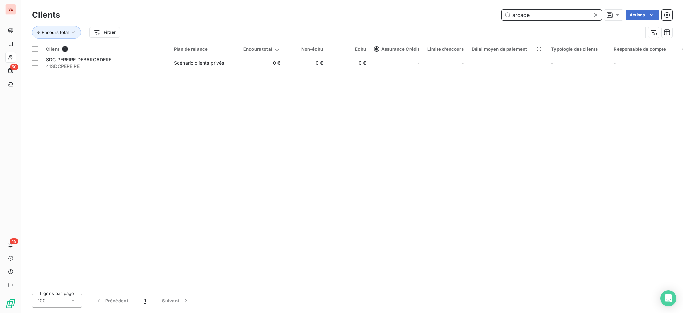
drag, startPoint x: 544, startPoint y: 15, endPoint x: 403, endPoint y: -7, distance: 142.3
click at [403, 0] on html "SE 50 49 Clients arcade Actions Encours total Filtrer Client 1 Plan de relance …" at bounding box center [341, 156] width 683 height 313
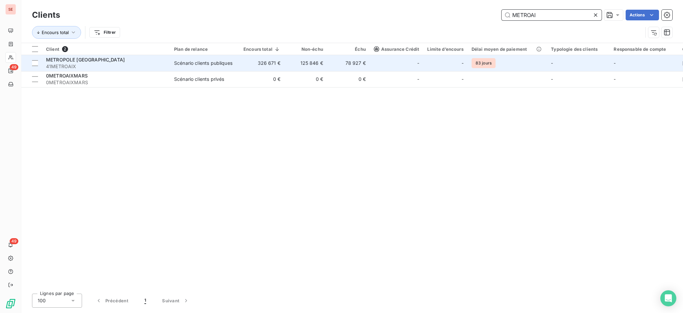
type input "METROAI"
click at [110, 58] on span "METROPOLE [GEOGRAPHIC_DATA]" at bounding box center [85, 60] width 79 height 6
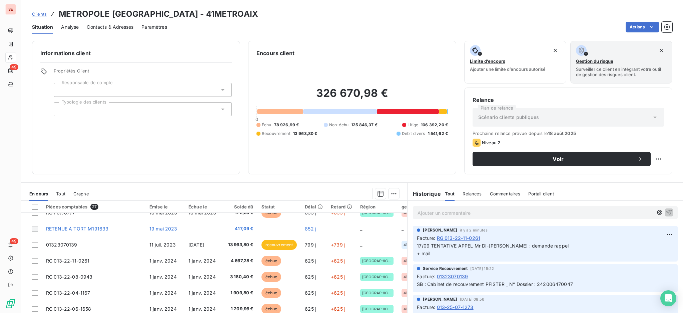
scroll to position [44, 0]
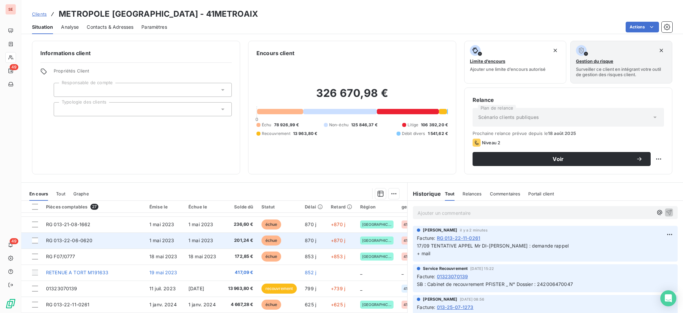
click at [108, 238] on td "RG 013-22-06-0620" at bounding box center [93, 240] width 103 height 16
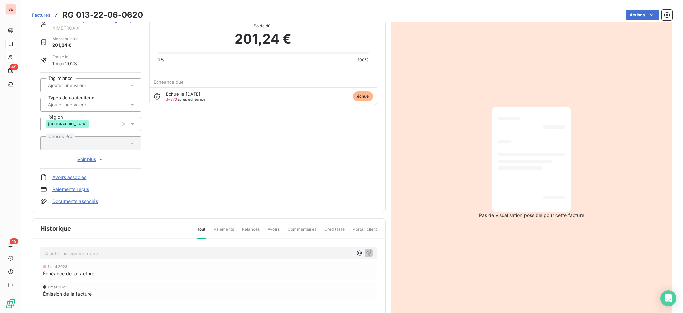
scroll to position [45, 0]
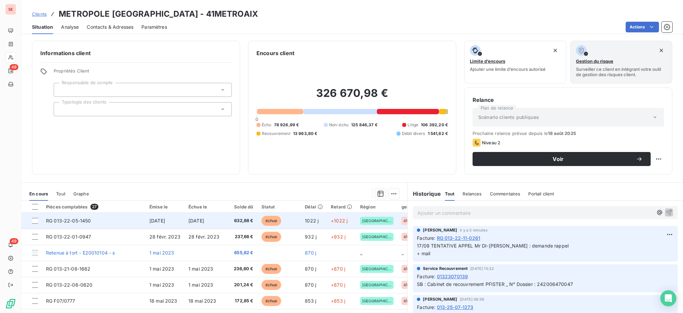
click at [189, 222] on span "[DATE]" at bounding box center [197, 221] width 16 height 6
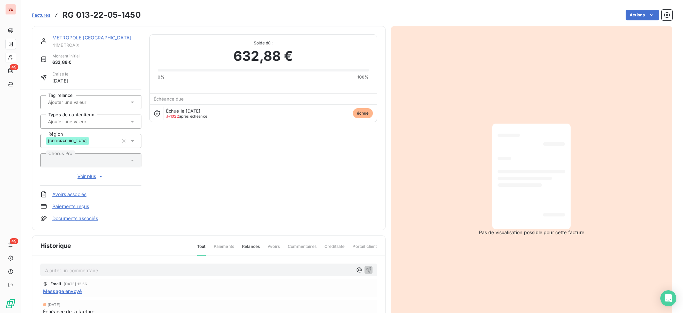
click at [65, 291] on span "Message envoyé" at bounding box center [62, 290] width 39 height 7
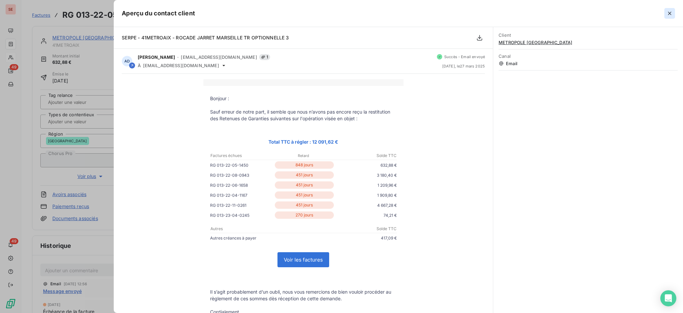
click at [668, 14] on icon "button" at bounding box center [670, 13] width 7 height 7
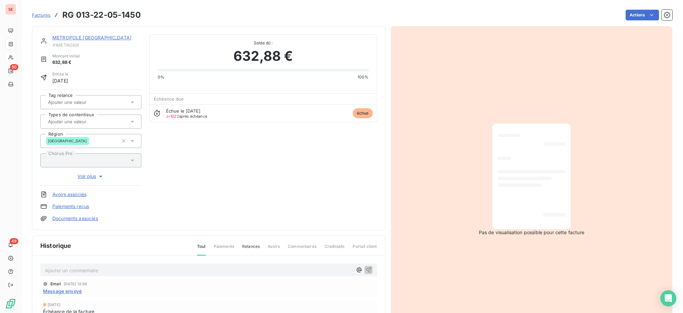
click at [66, 291] on span "Message envoyé" at bounding box center [62, 290] width 39 height 7
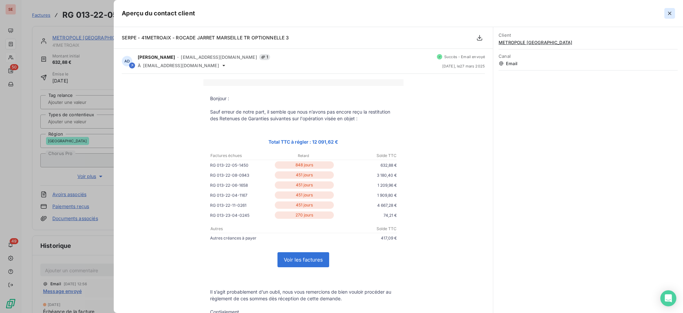
click at [670, 14] on icon "button" at bounding box center [670, 13] width 7 height 7
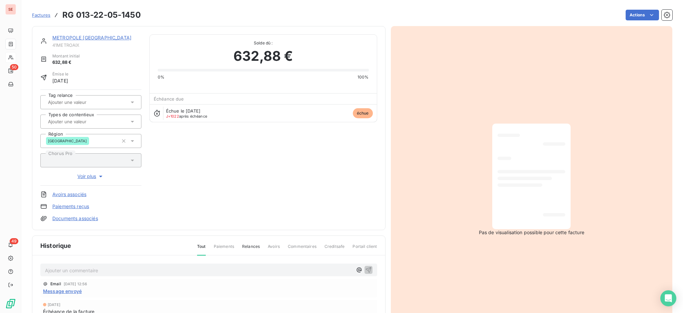
click at [70, 290] on span "Message envoyé" at bounding box center [62, 290] width 39 height 7
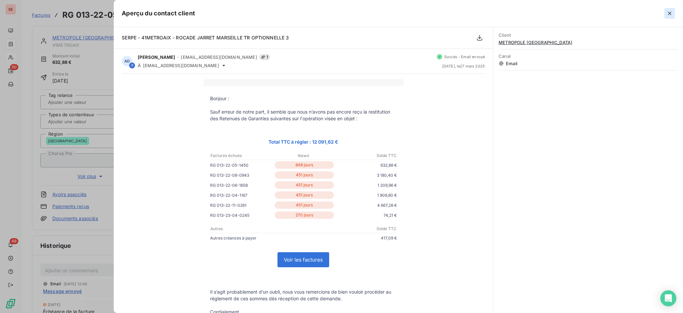
click at [666, 14] on button "button" at bounding box center [670, 13] width 11 height 11
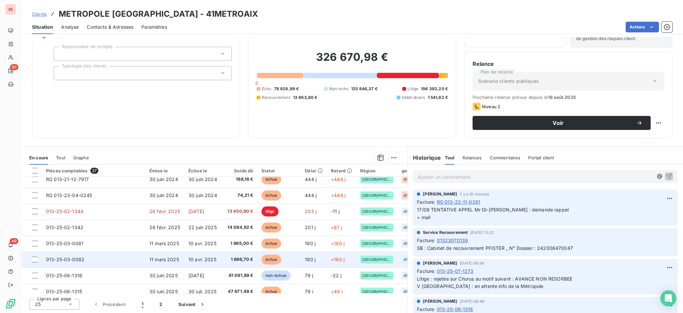
scroll to position [267, 0]
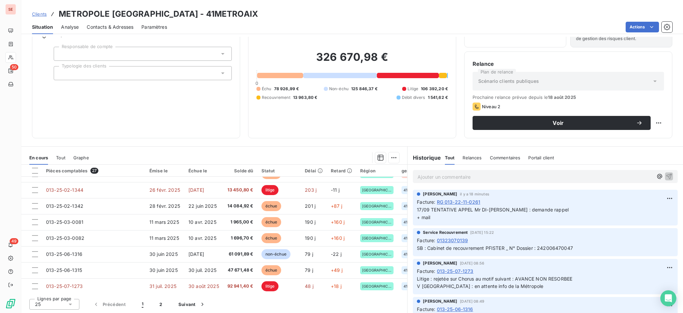
click at [71, 304] on icon at bounding box center [70, 304] width 7 height 7
click at [60, 292] on li "100" at bounding box center [54, 291] width 50 height 12
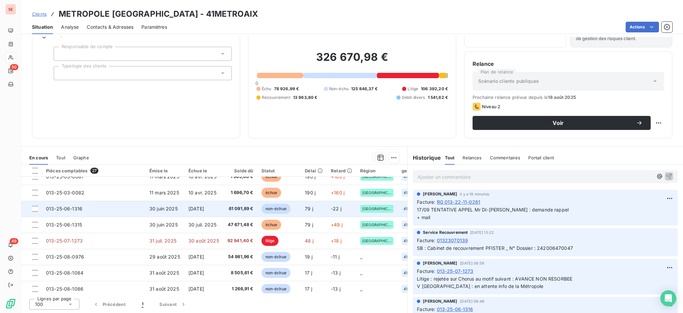
scroll to position [318, 0]
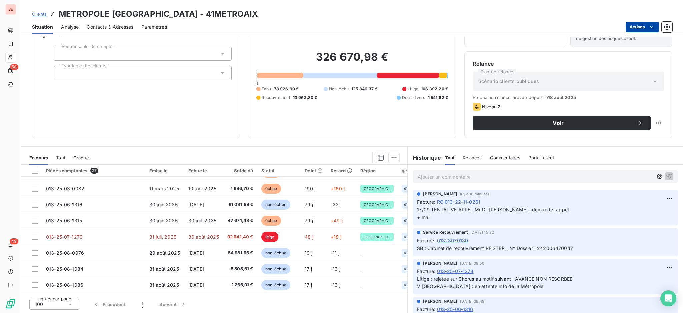
click at [633, 29] on html "SE 50 49 Clients METROPOLE AIX-MARSEILLE PROVENCE - 41METROAIX Situation Analys…" at bounding box center [341, 156] width 683 height 313
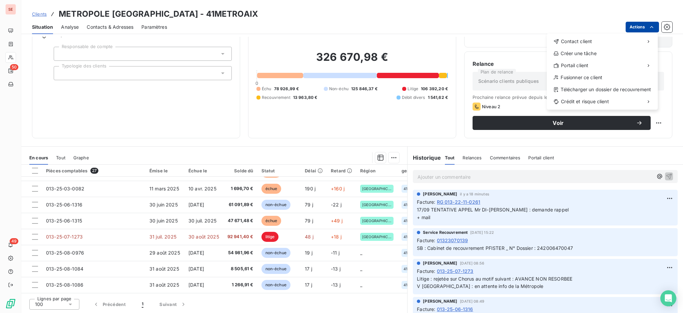
click at [633, 29] on html "SE 50 49 Clients METROPOLE AIX-MARSEILLE PROVENCE - 41METROAIX Situation Analys…" at bounding box center [341, 156] width 683 height 313
